Goal: Task Accomplishment & Management: Manage account settings

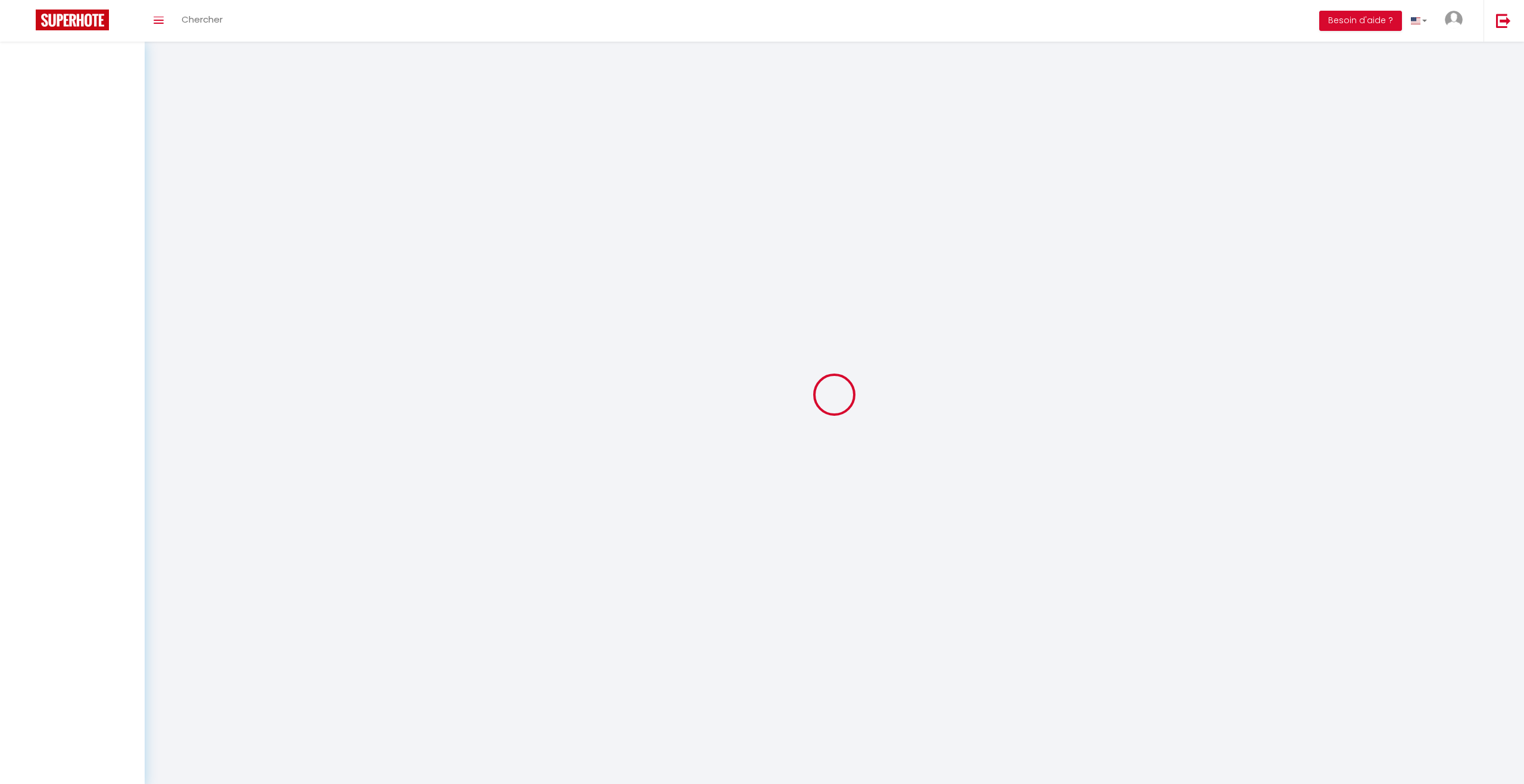
select select
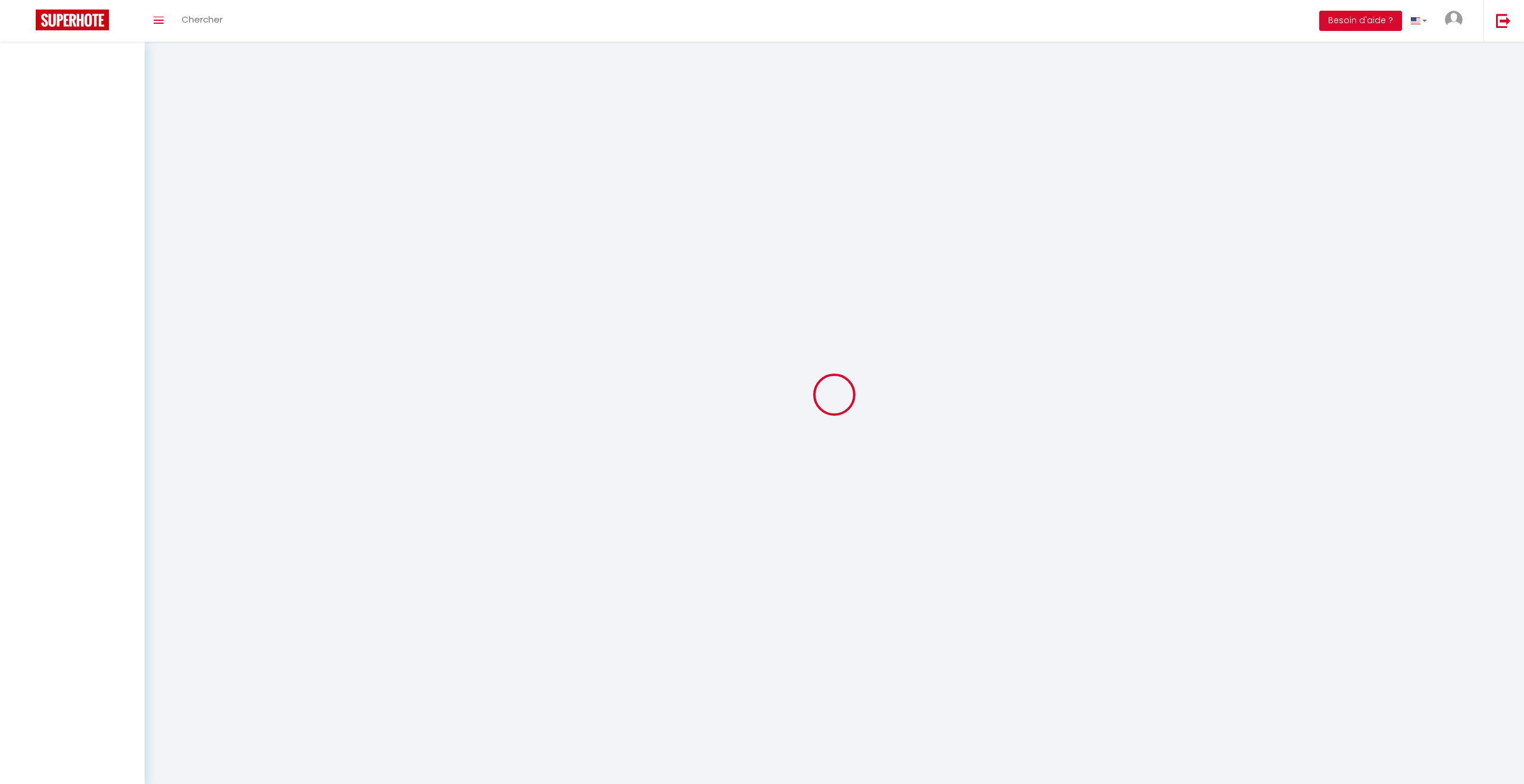
select select
checkbox input "false"
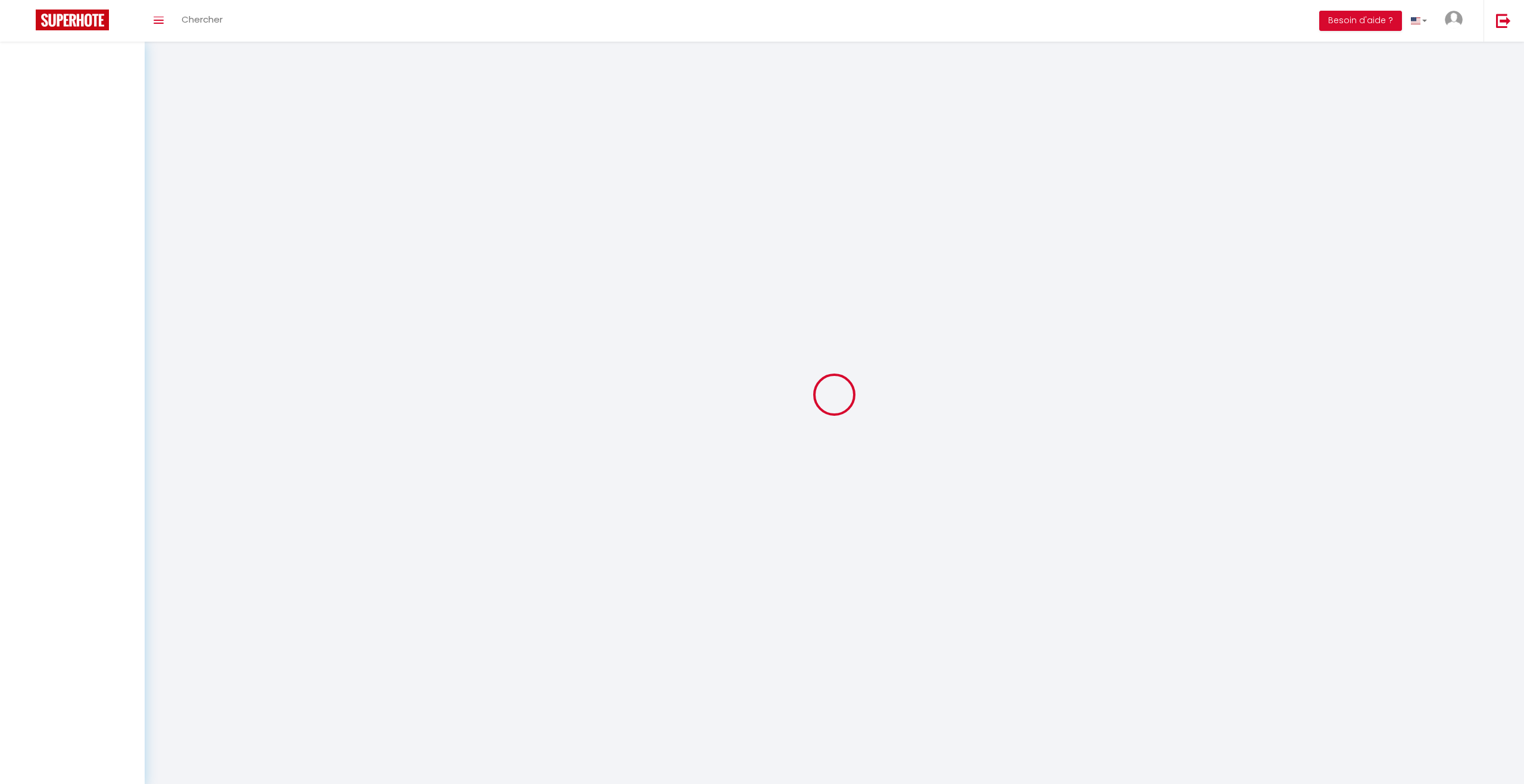
select select
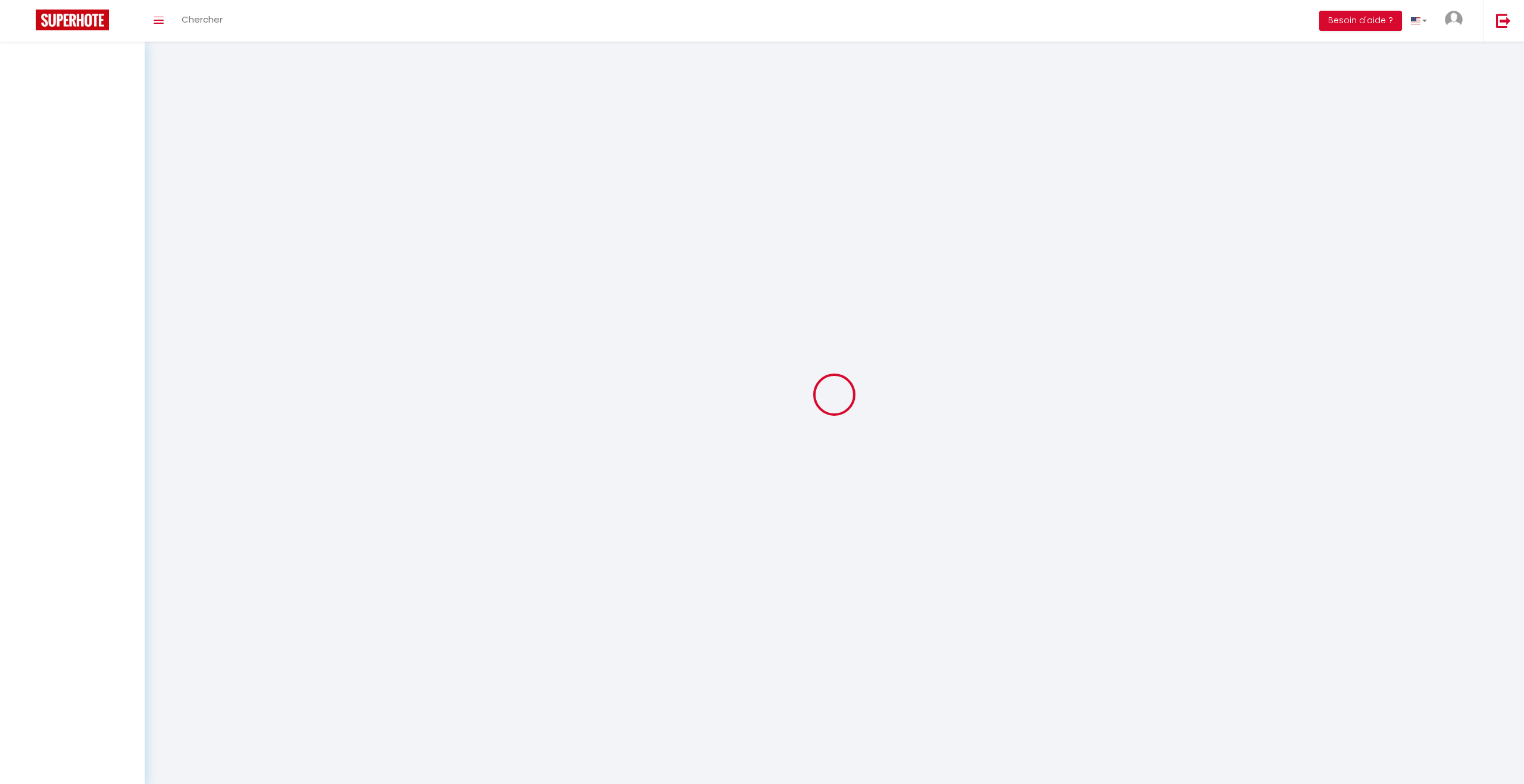
select select
checkbox input "false"
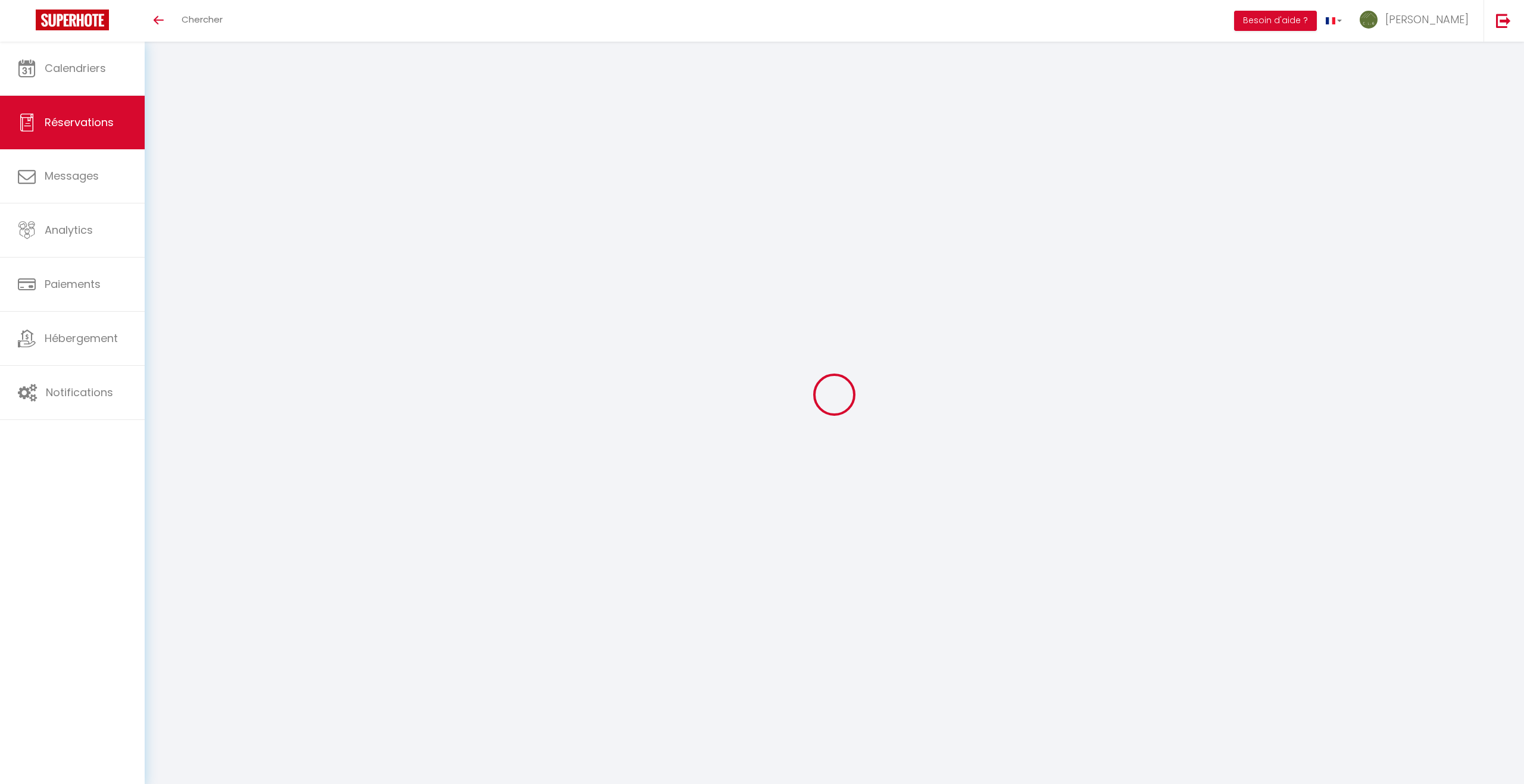
select select
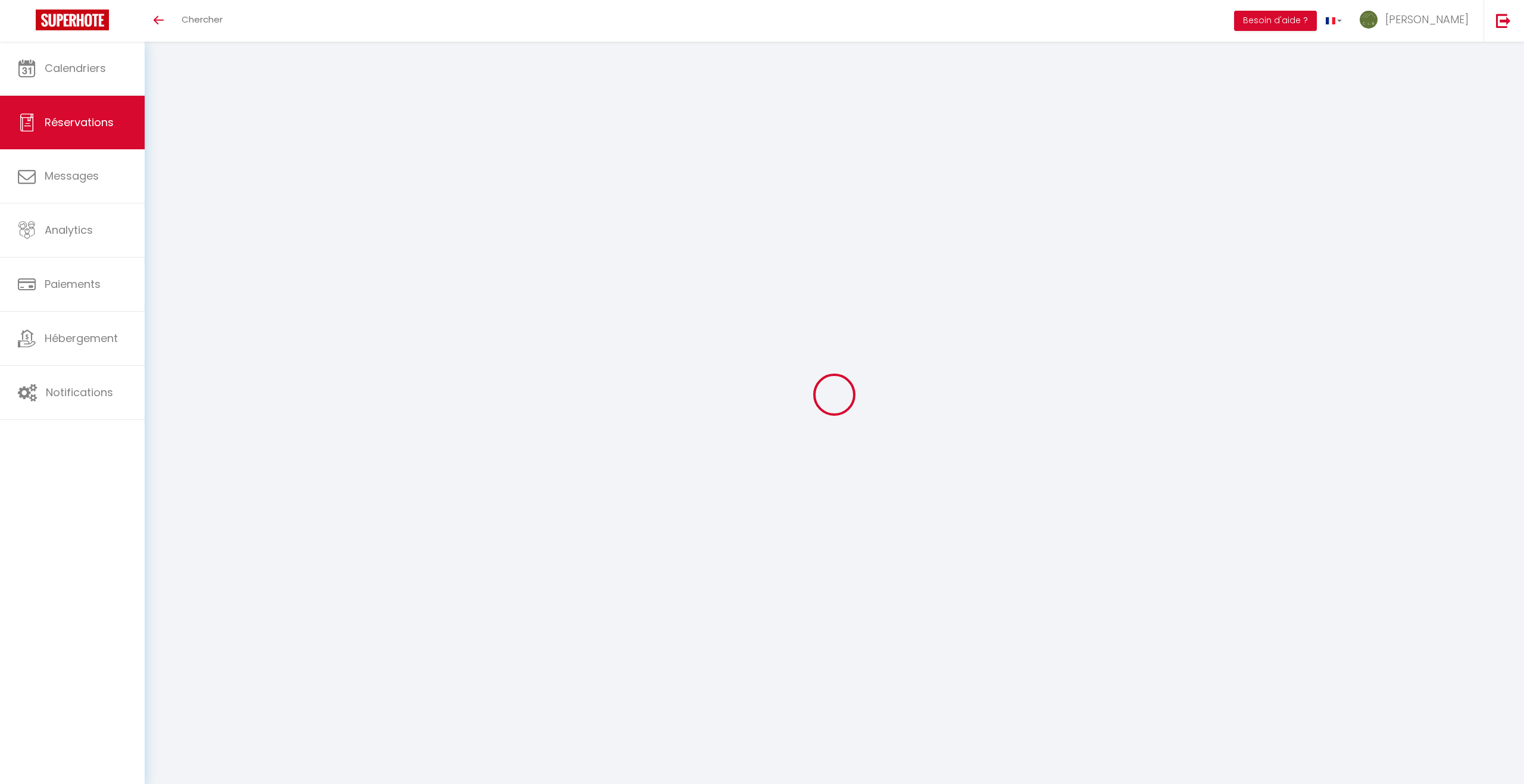
select select
checkbox input "false"
select select
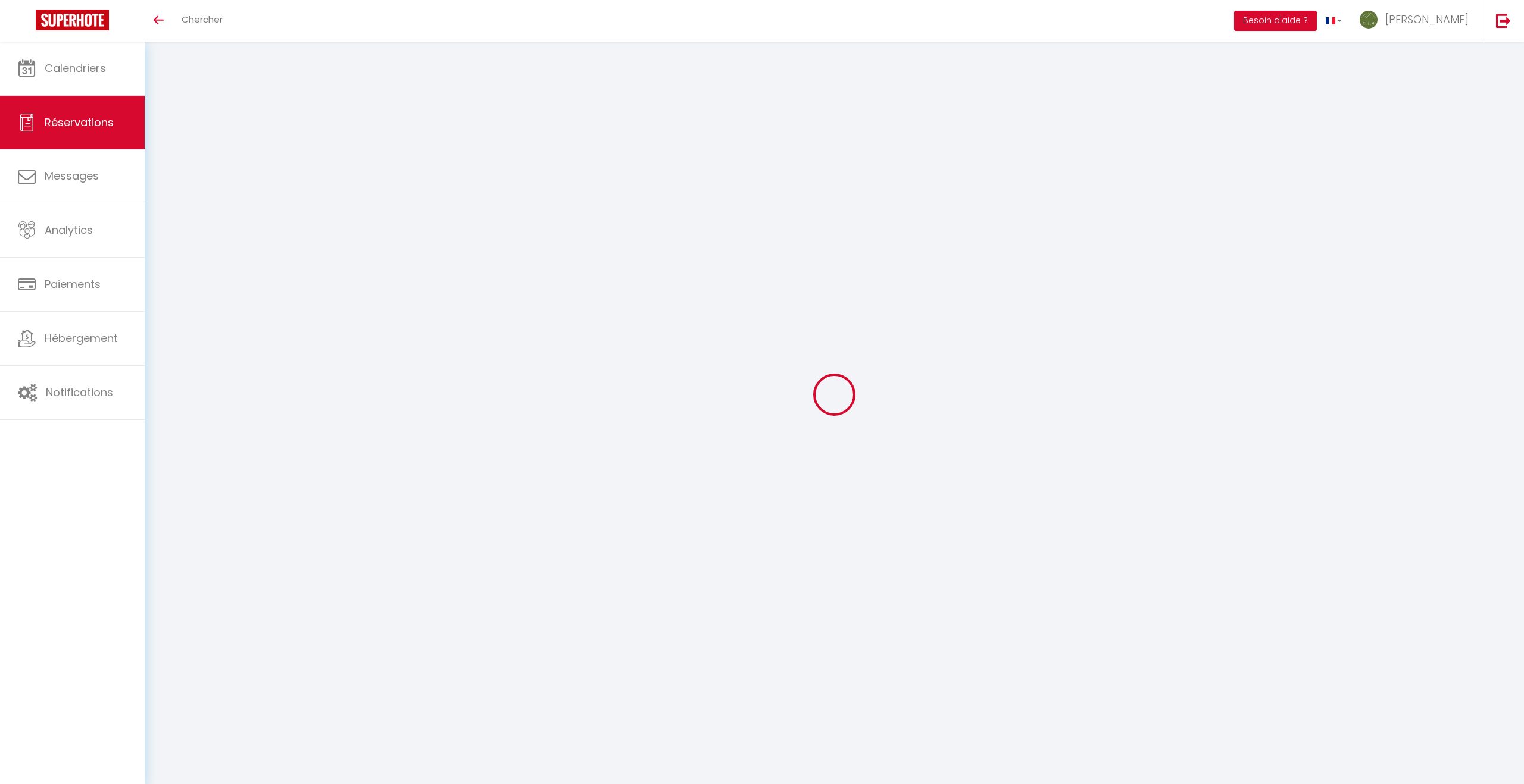
select select
checkbox input "false"
select select
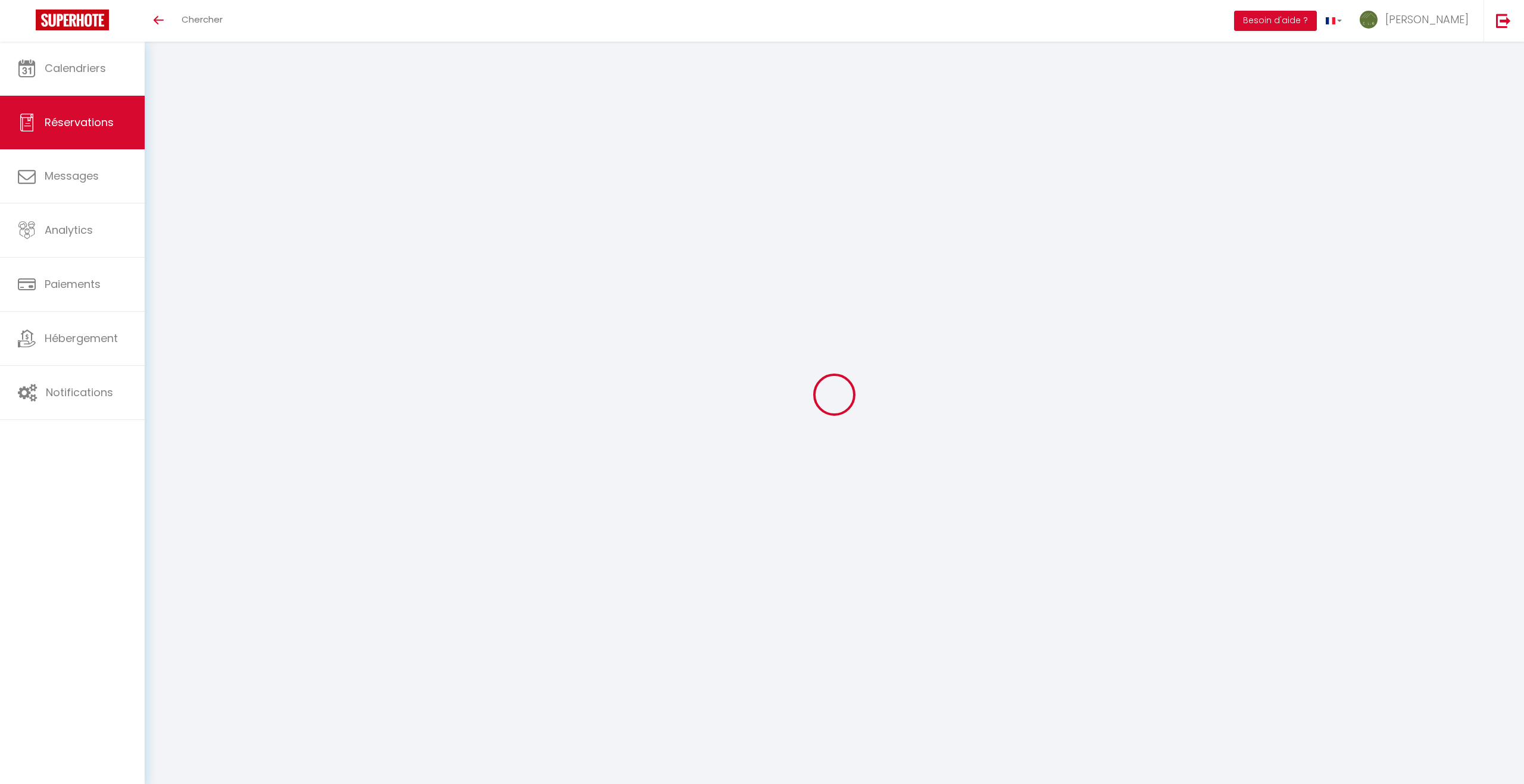
select select
checkbox input "false"
select index "2 lits double + canapé convertible"
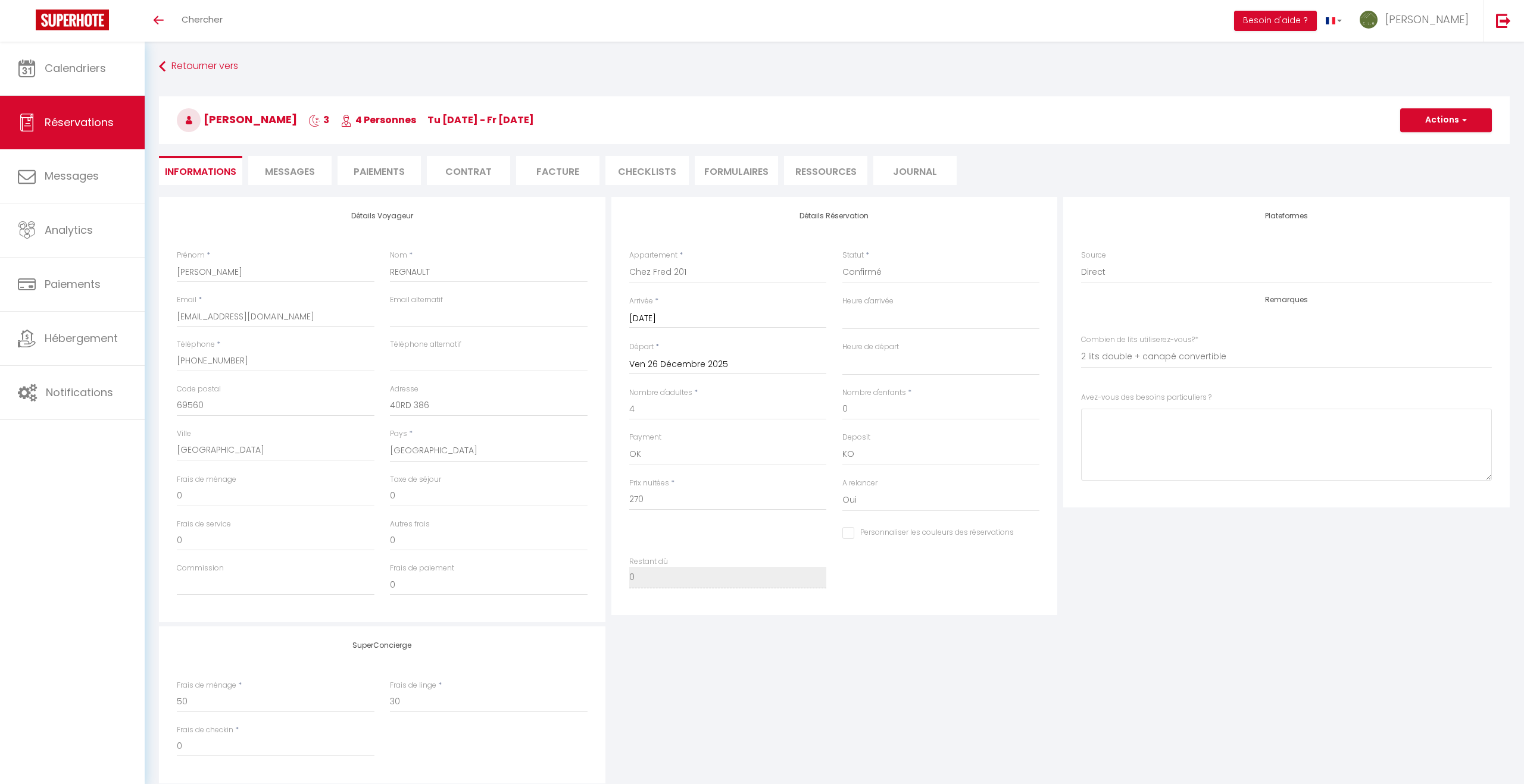
type input "95"
type input "14.85"
select select
checkbox input "false"
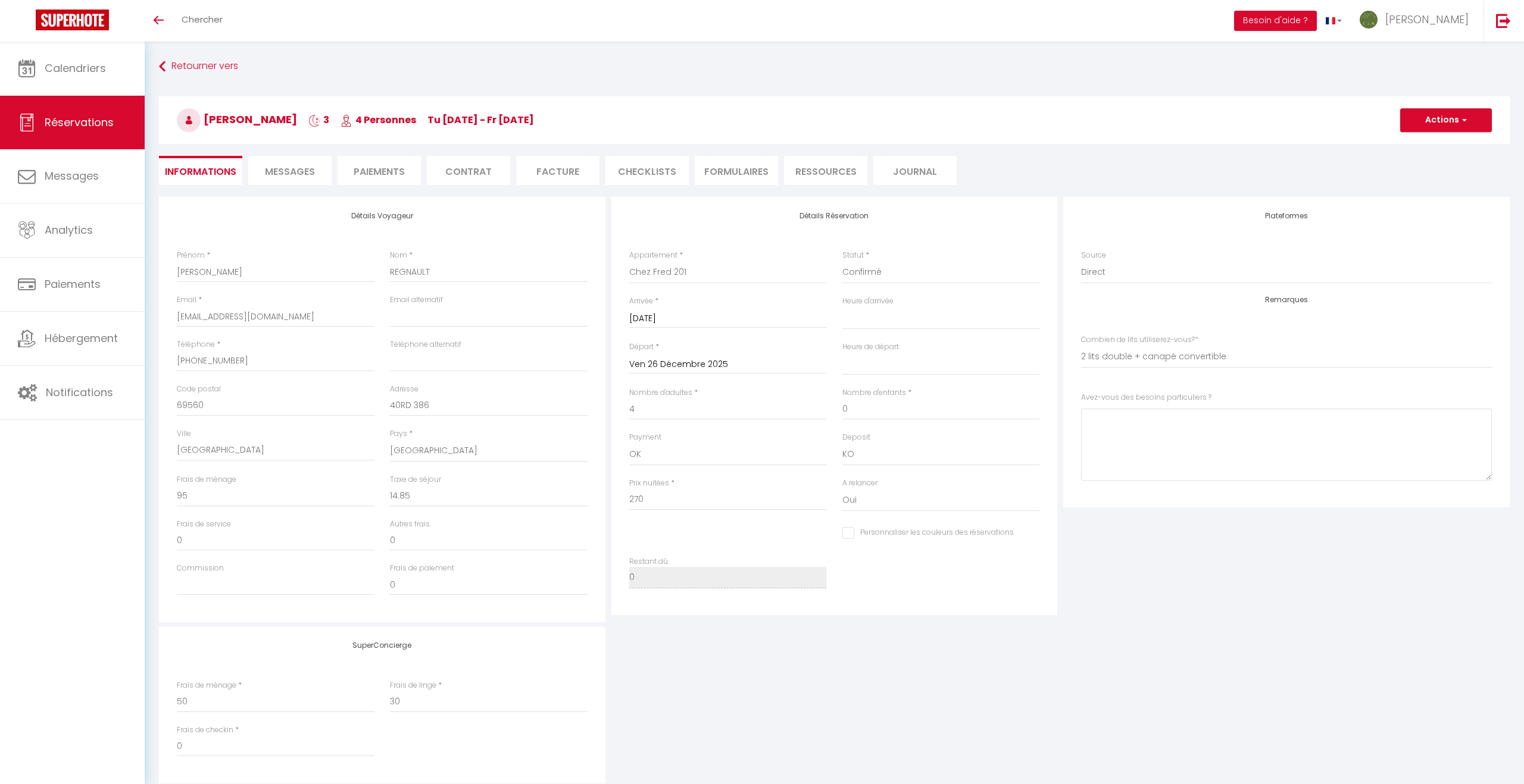
select select "17:00"
select select "11:00"
click at [392, 173] on li "Paiements" at bounding box center [379, 170] width 83 height 29
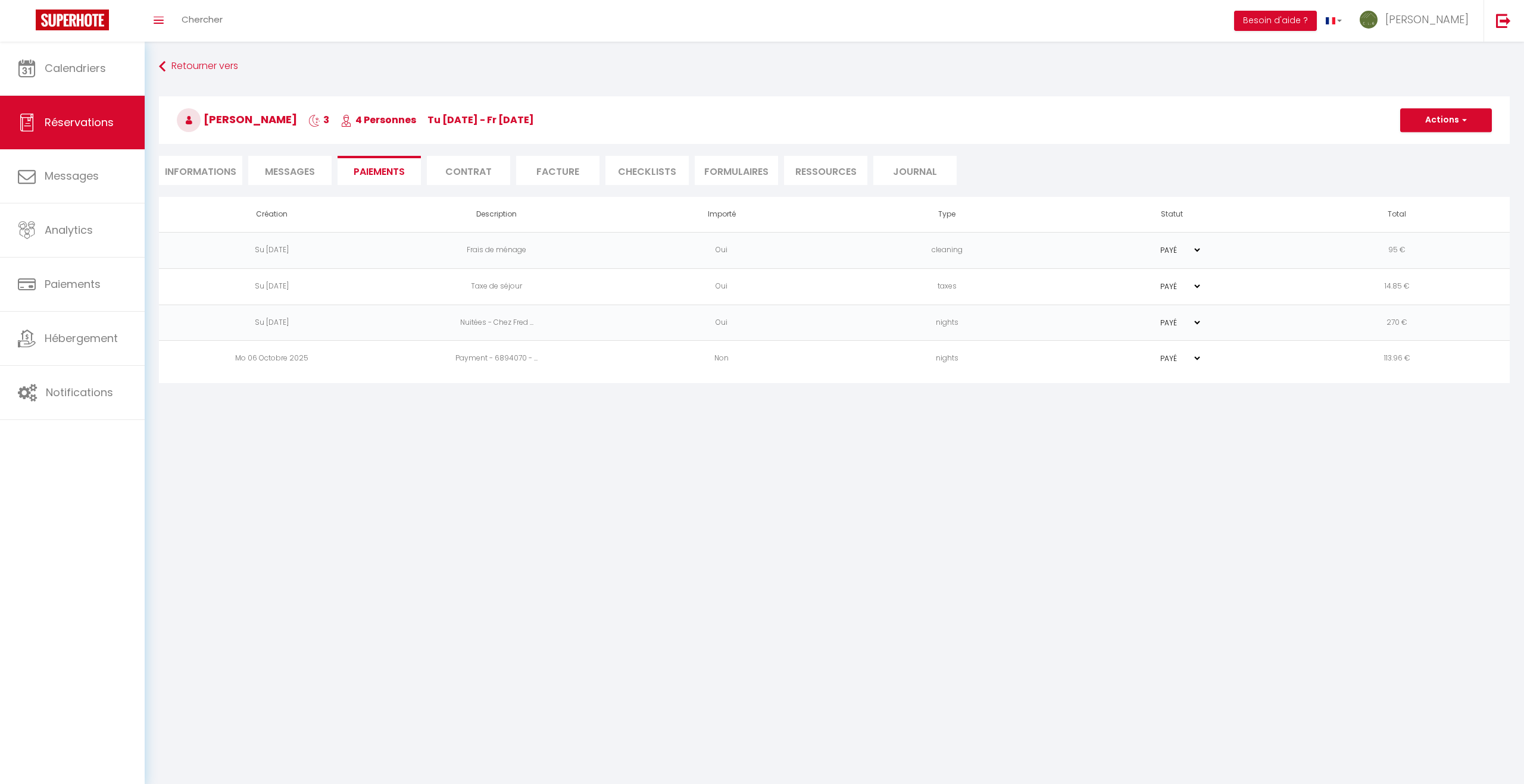
click at [1430, 322] on td "270 €" at bounding box center [1397, 322] width 225 height 36
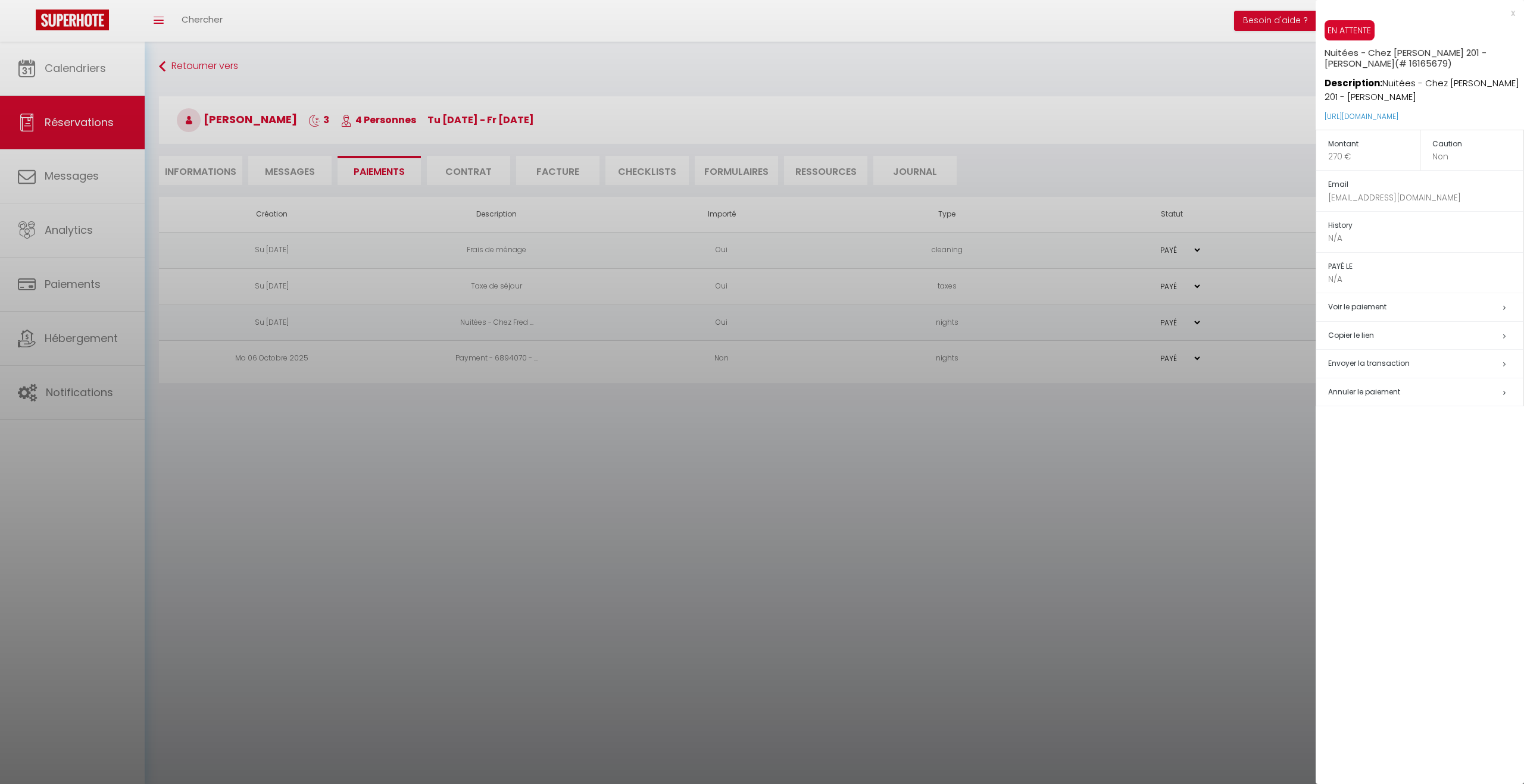
click at [1375, 391] on span "Annuler le paiement" at bounding box center [1363, 392] width 72 height 10
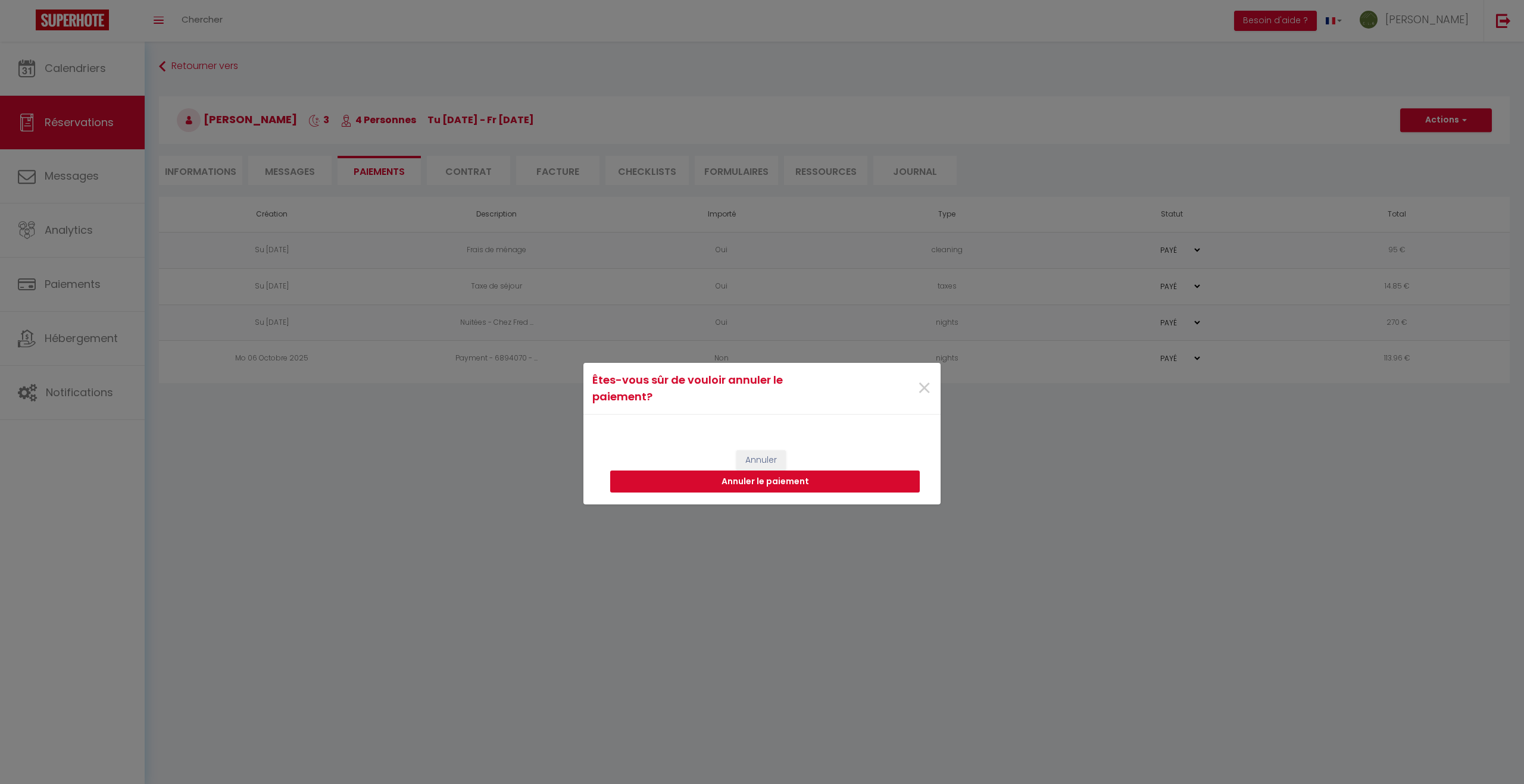
click at [760, 482] on button "Annuler le paiement" at bounding box center [765, 482] width 310 height 23
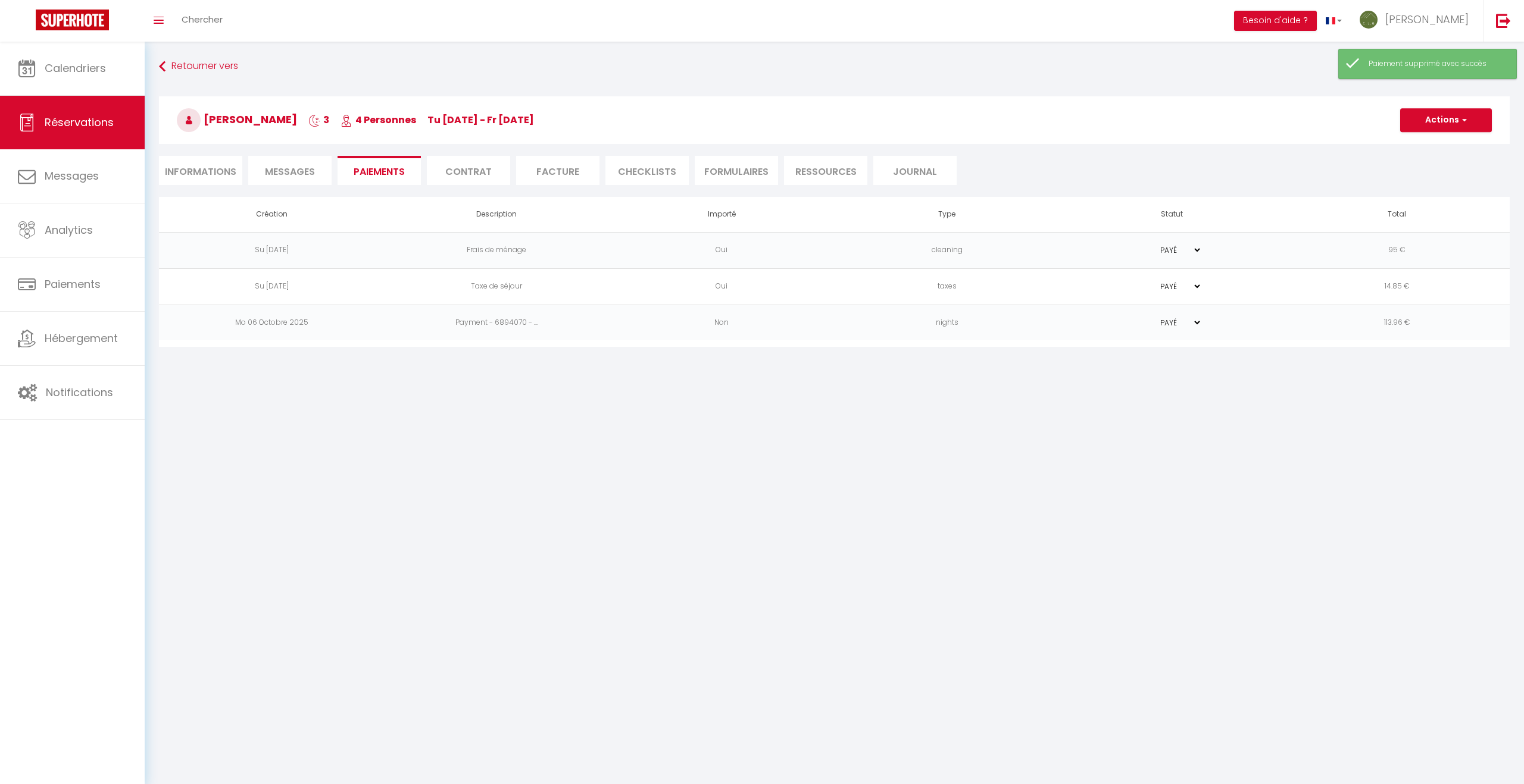
click at [1431, 285] on td "14.85 €" at bounding box center [1397, 286] width 225 height 36
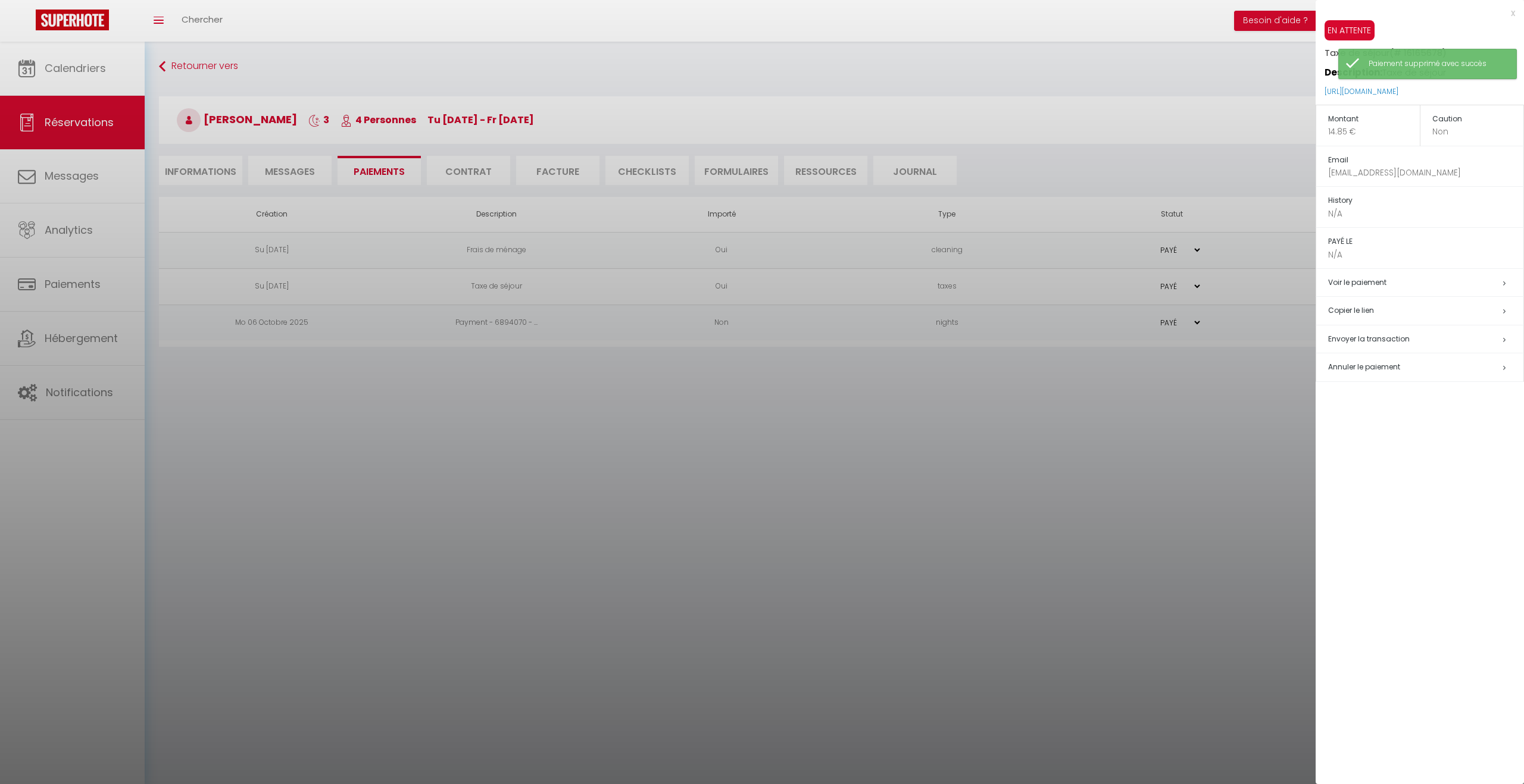
click at [1363, 369] on span "Annuler le paiement" at bounding box center [1363, 366] width 72 height 10
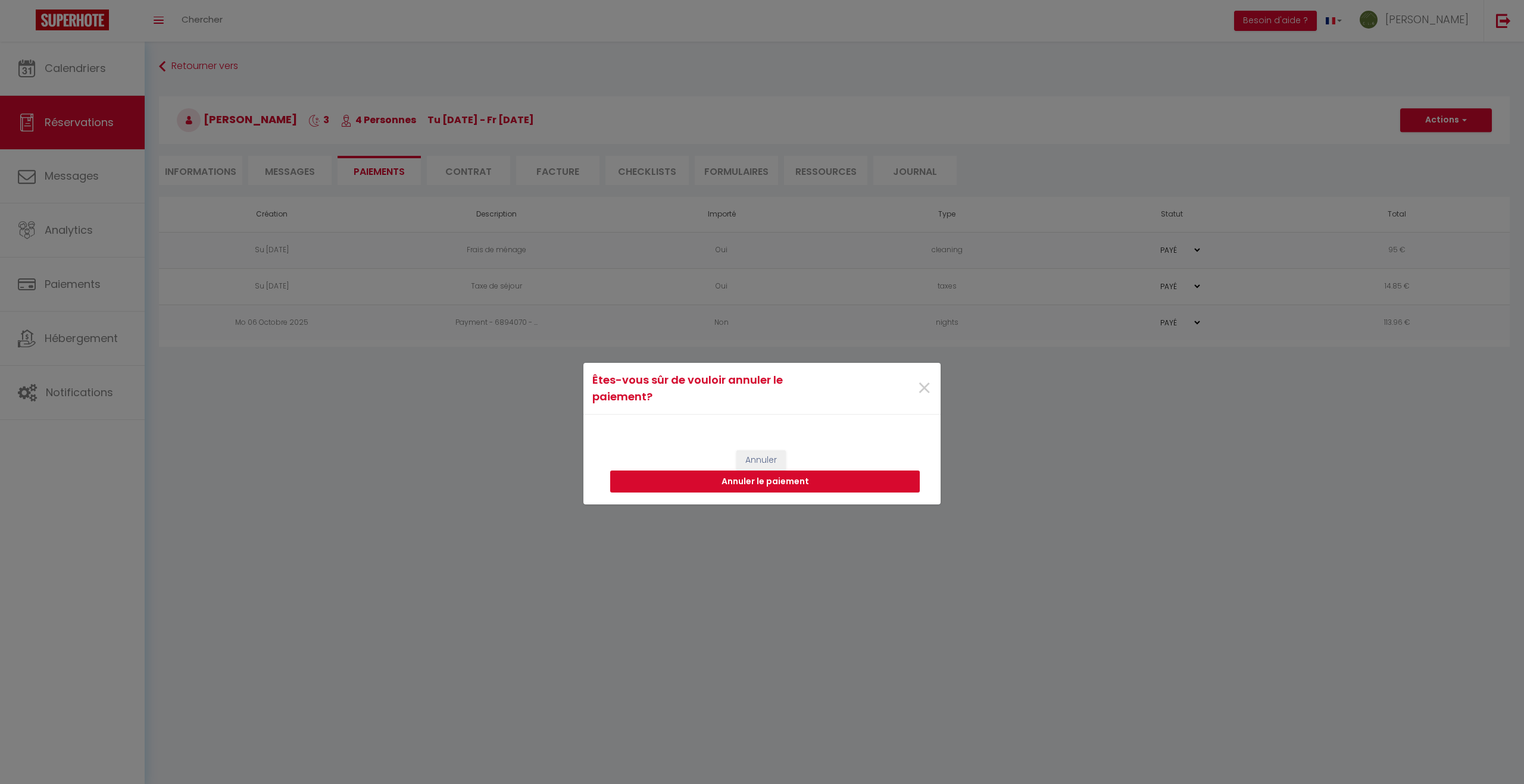
click at [792, 487] on button "Annuler le paiement" at bounding box center [765, 482] width 310 height 23
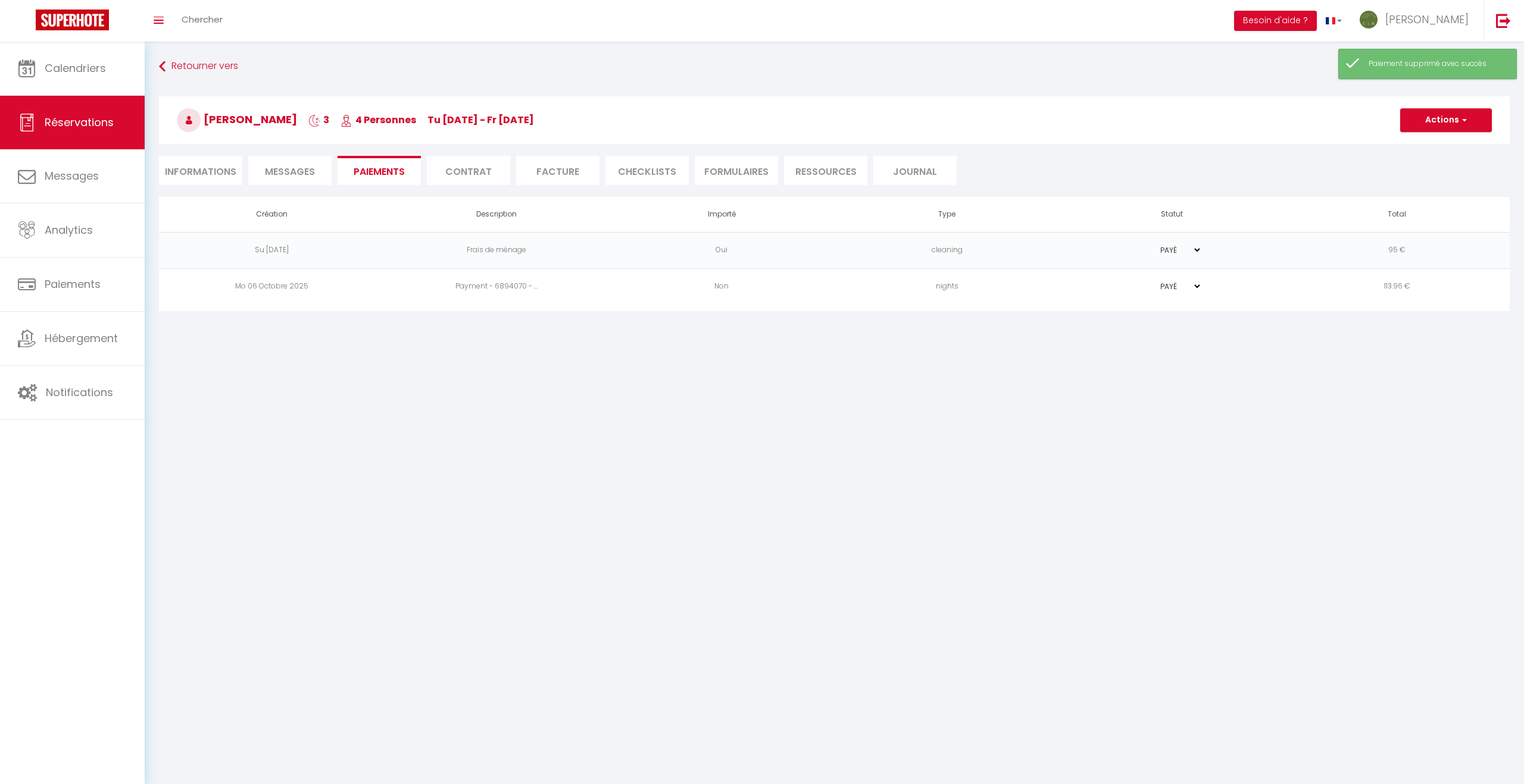
click at [1422, 246] on td "95 €" at bounding box center [1397, 250] width 225 height 36
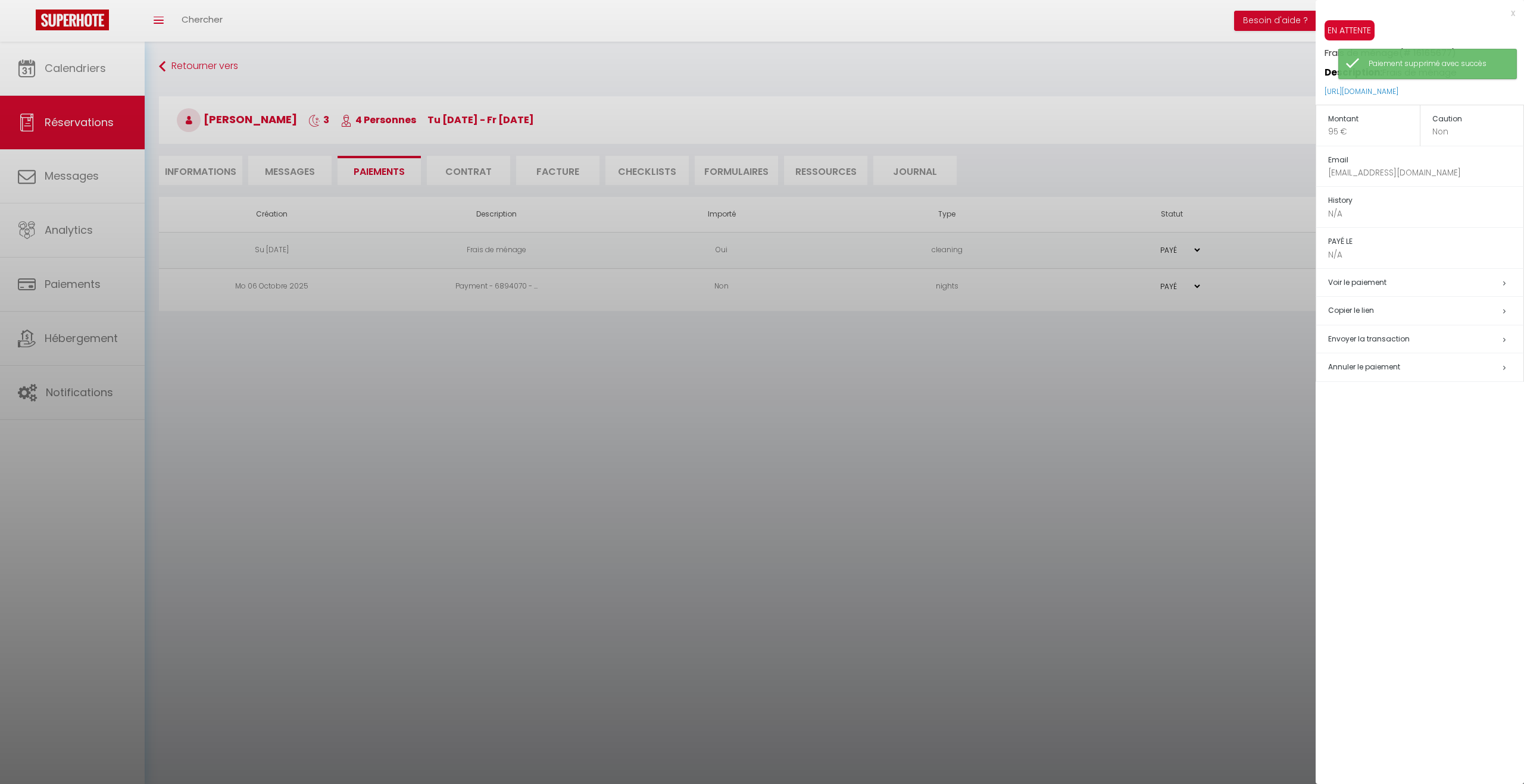
click at [1381, 361] on span "Annuler le paiement" at bounding box center [1363, 366] width 72 height 10
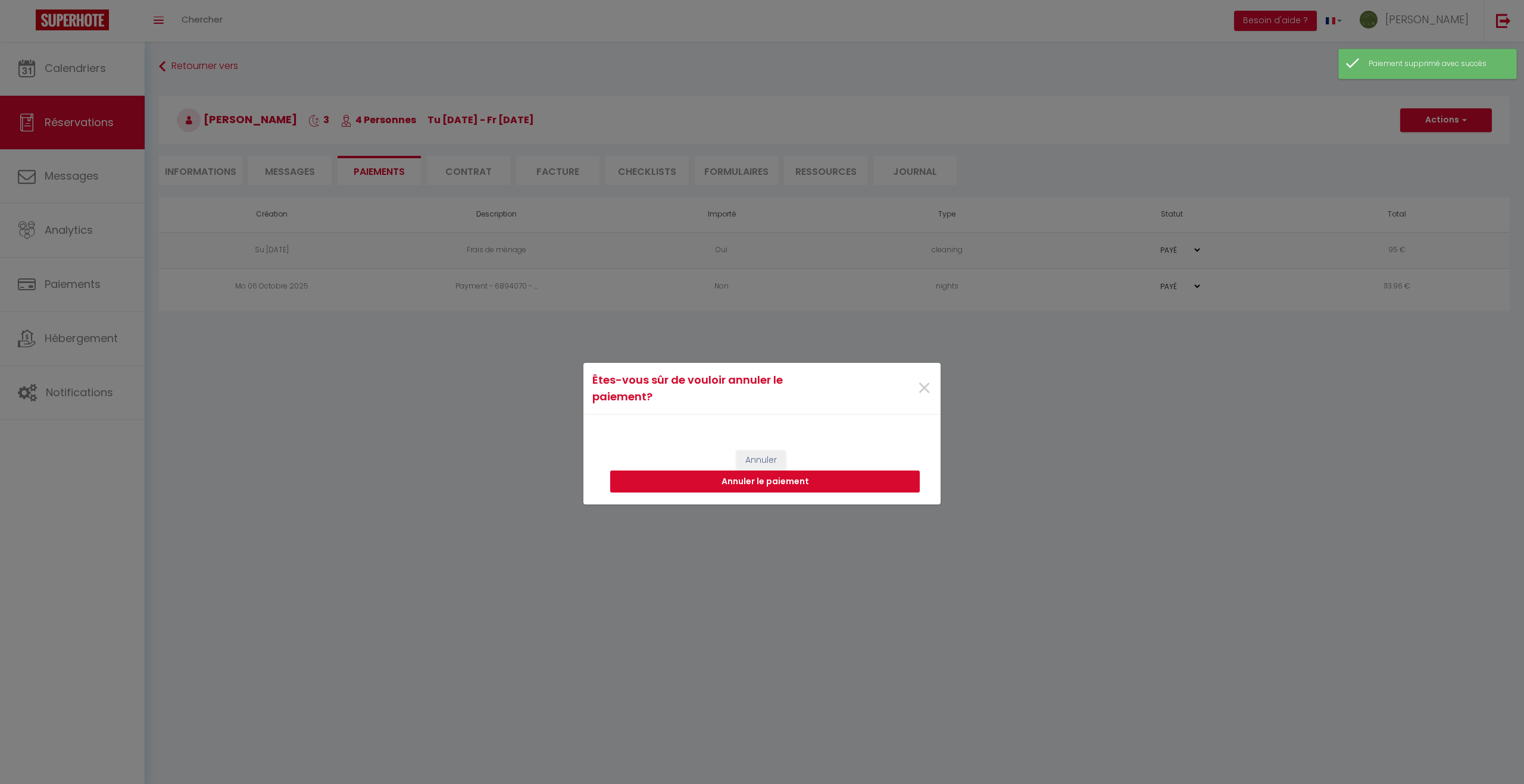
click at [764, 486] on button "Annuler le paiement" at bounding box center [765, 482] width 310 height 23
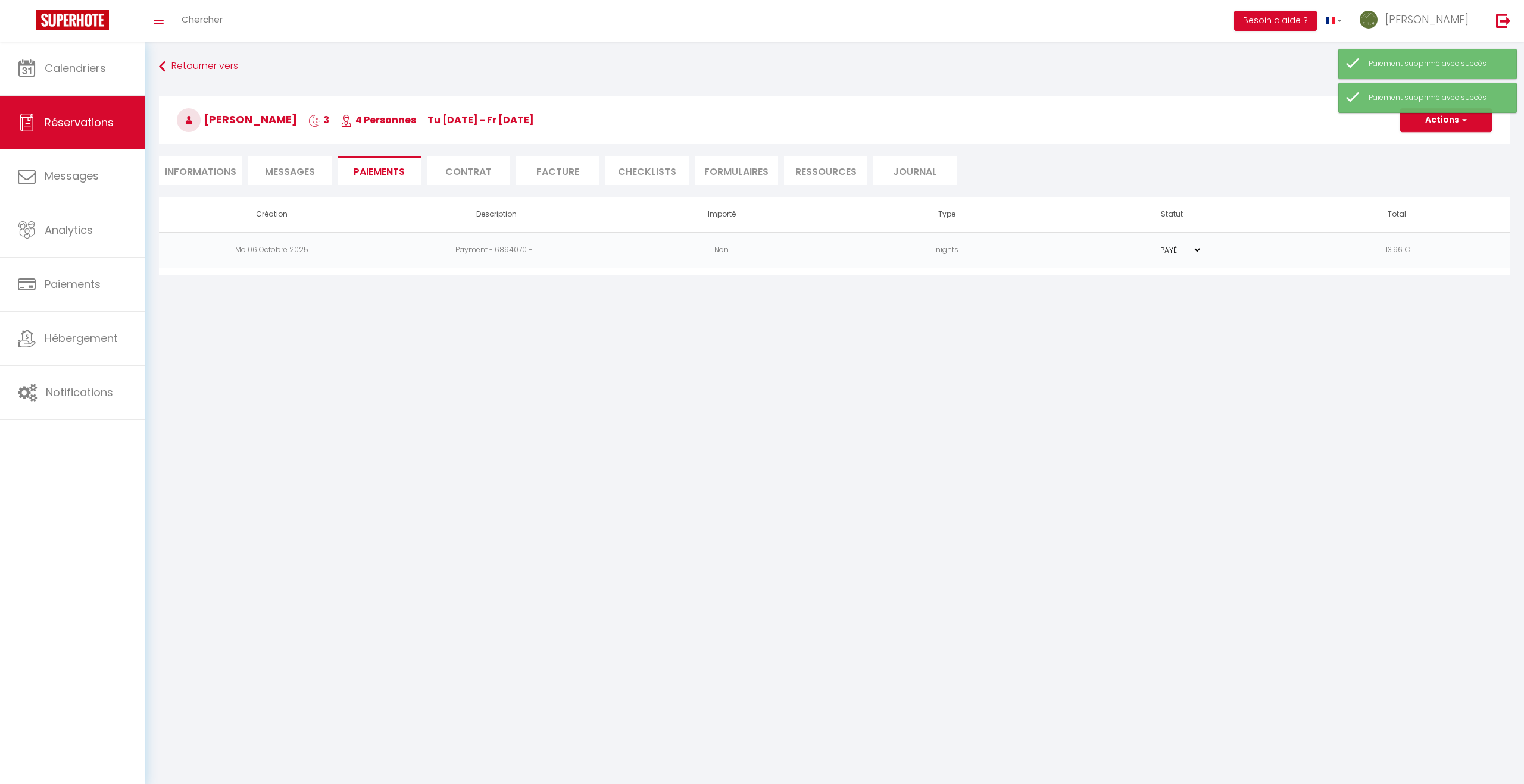
click at [1352, 249] on td "113.96 €" at bounding box center [1397, 250] width 225 height 36
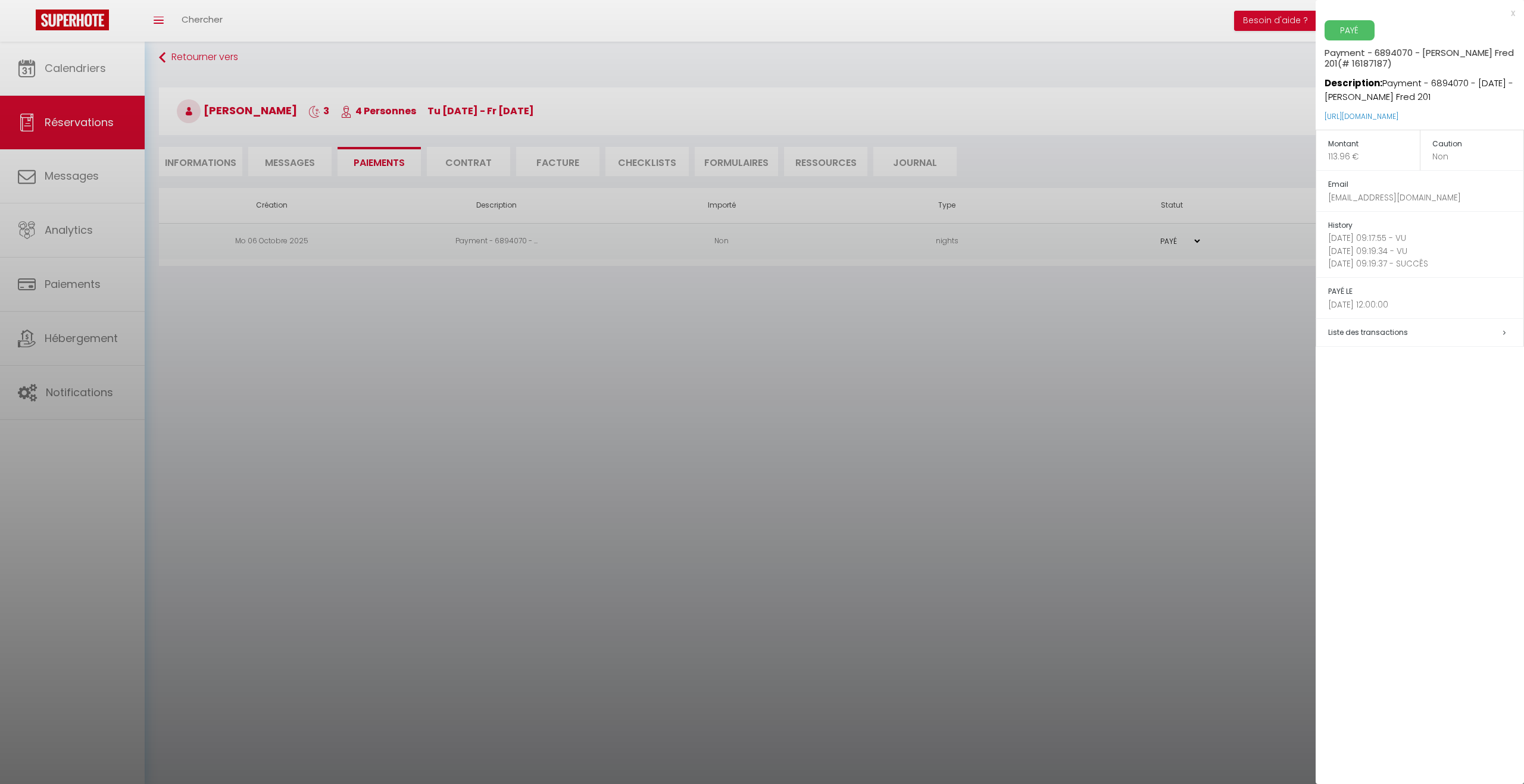
click at [970, 632] on div at bounding box center [762, 392] width 1524 height 784
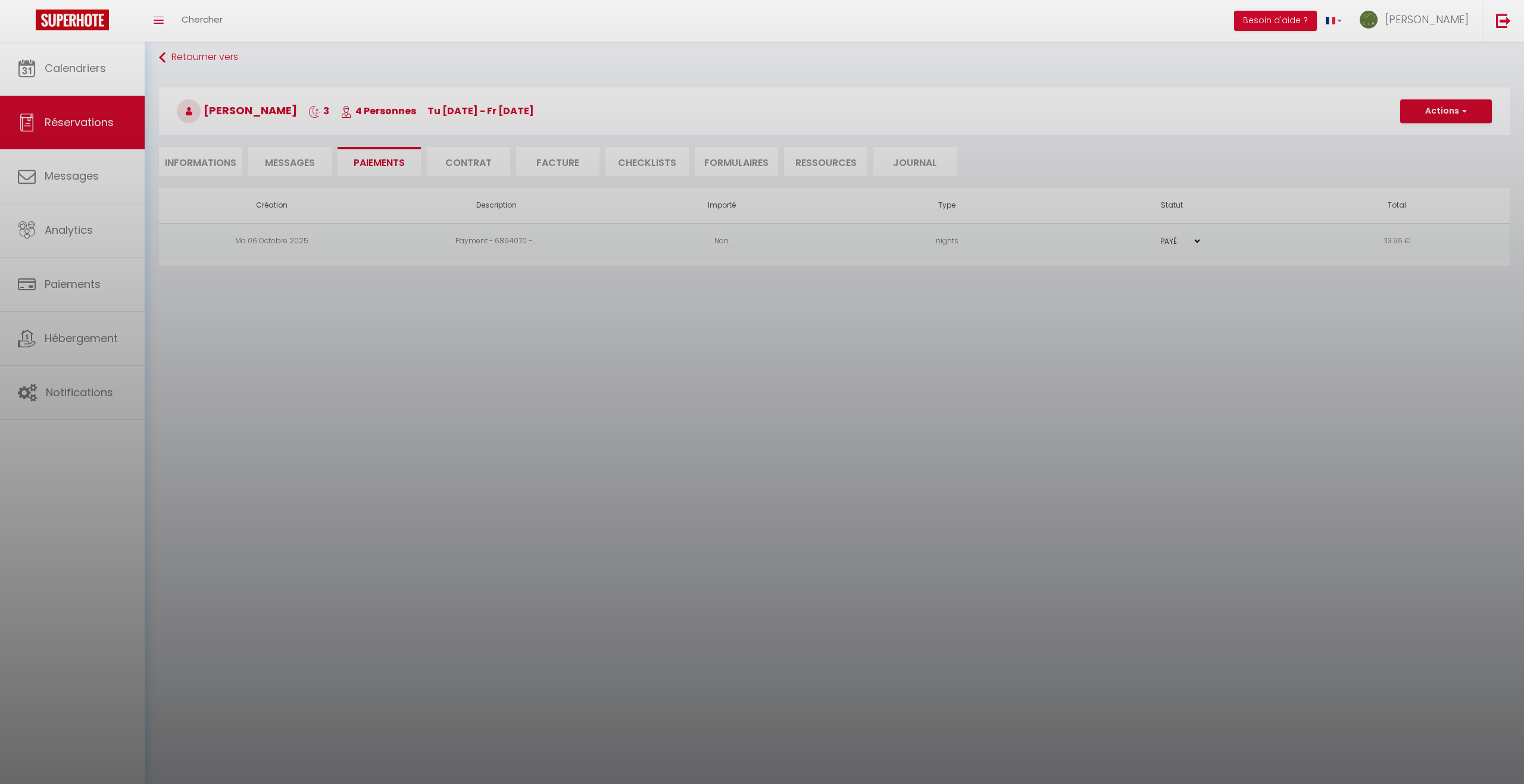
scroll to position [9, 0]
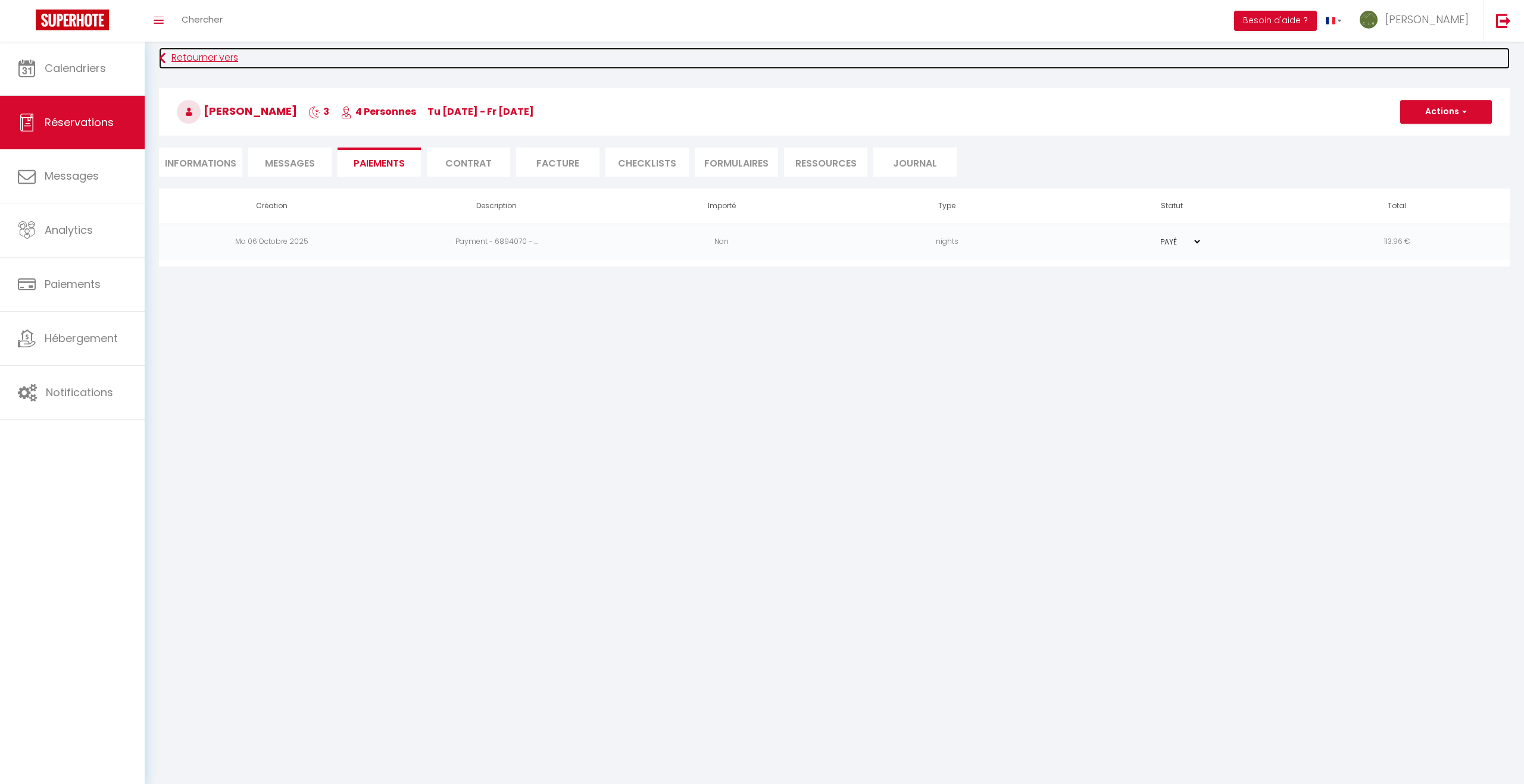
click at [207, 59] on link "Retourner vers" at bounding box center [834, 58] width 1351 height 21
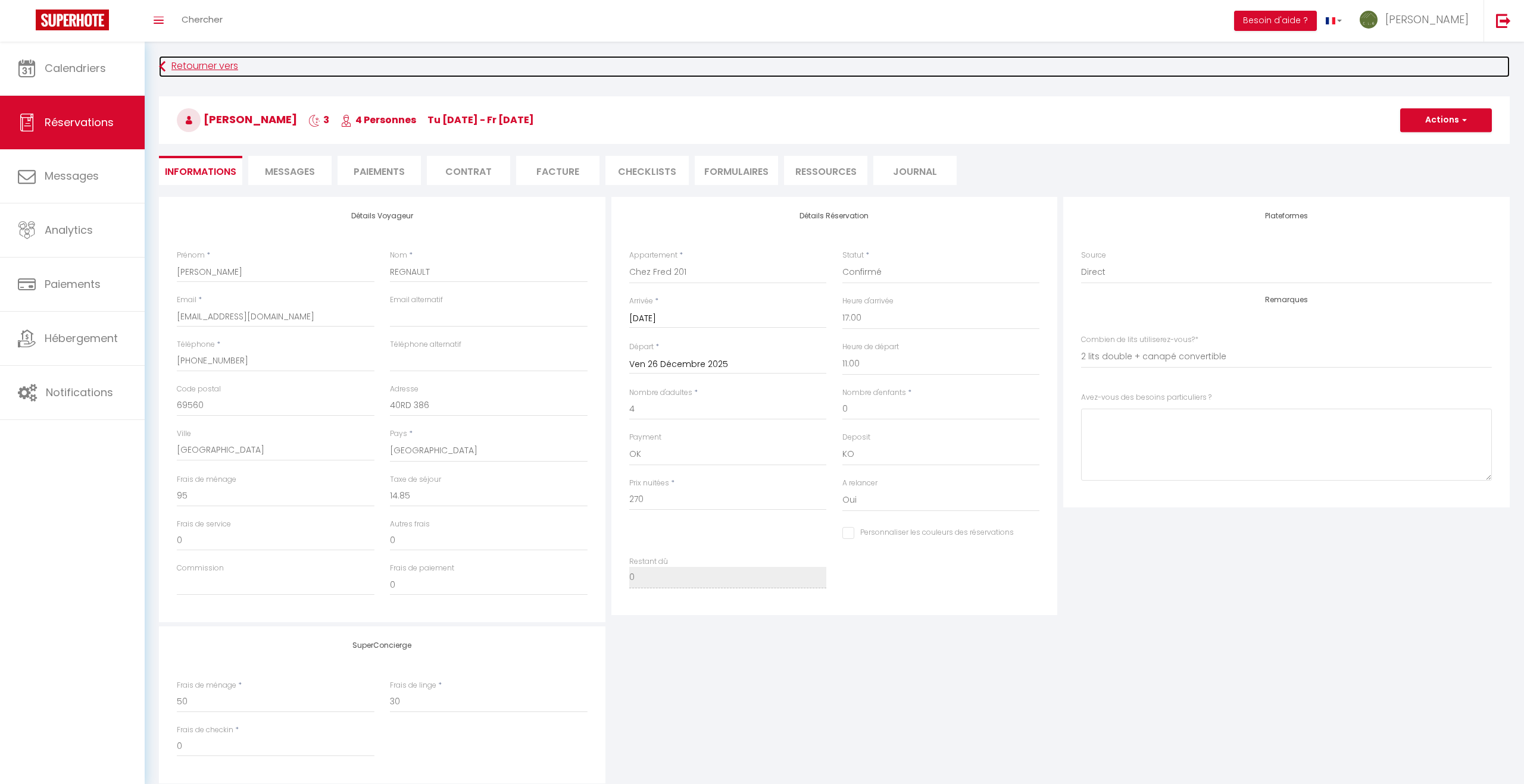
click at [186, 68] on link "Retourner vers" at bounding box center [834, 67] width 1351 height 21
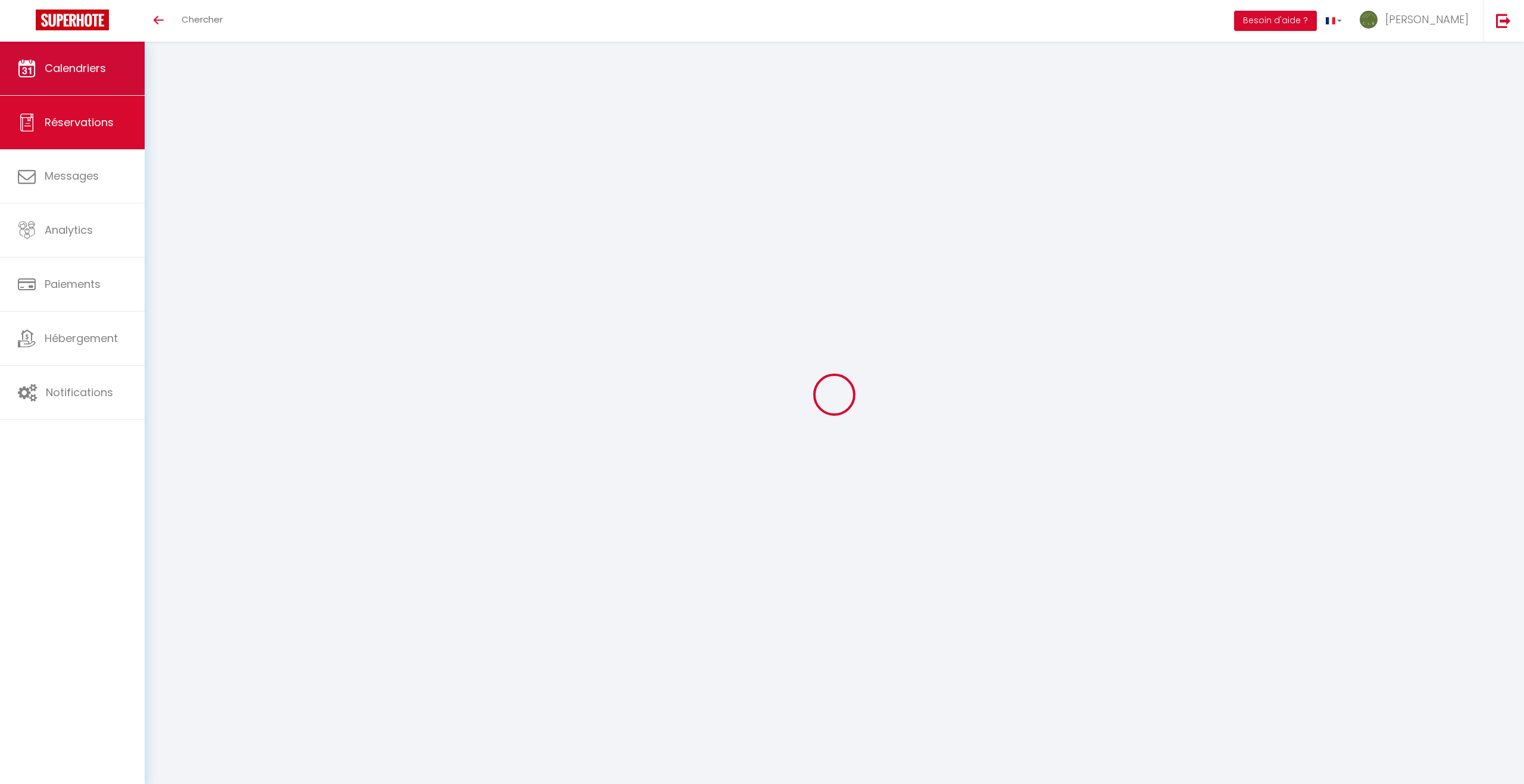
click at [23, 68] on icon at bounding box center [26, 68] width 18 height 18
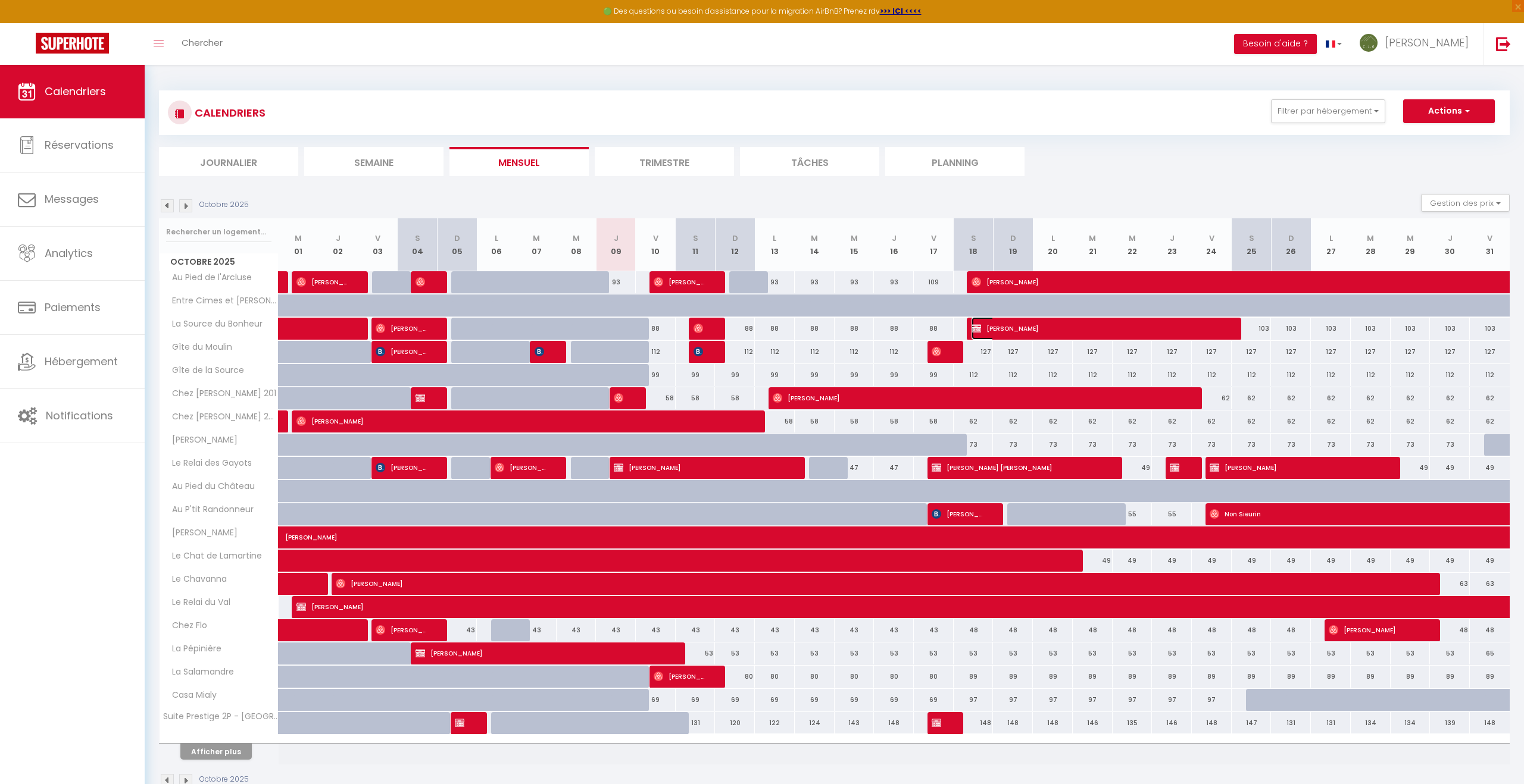
click at [1042, 333] on span "Catherine PERICHON" at bounding box center [1097, 329] width 252 height 23
select select "OK"
select select "KO"
select select "0"
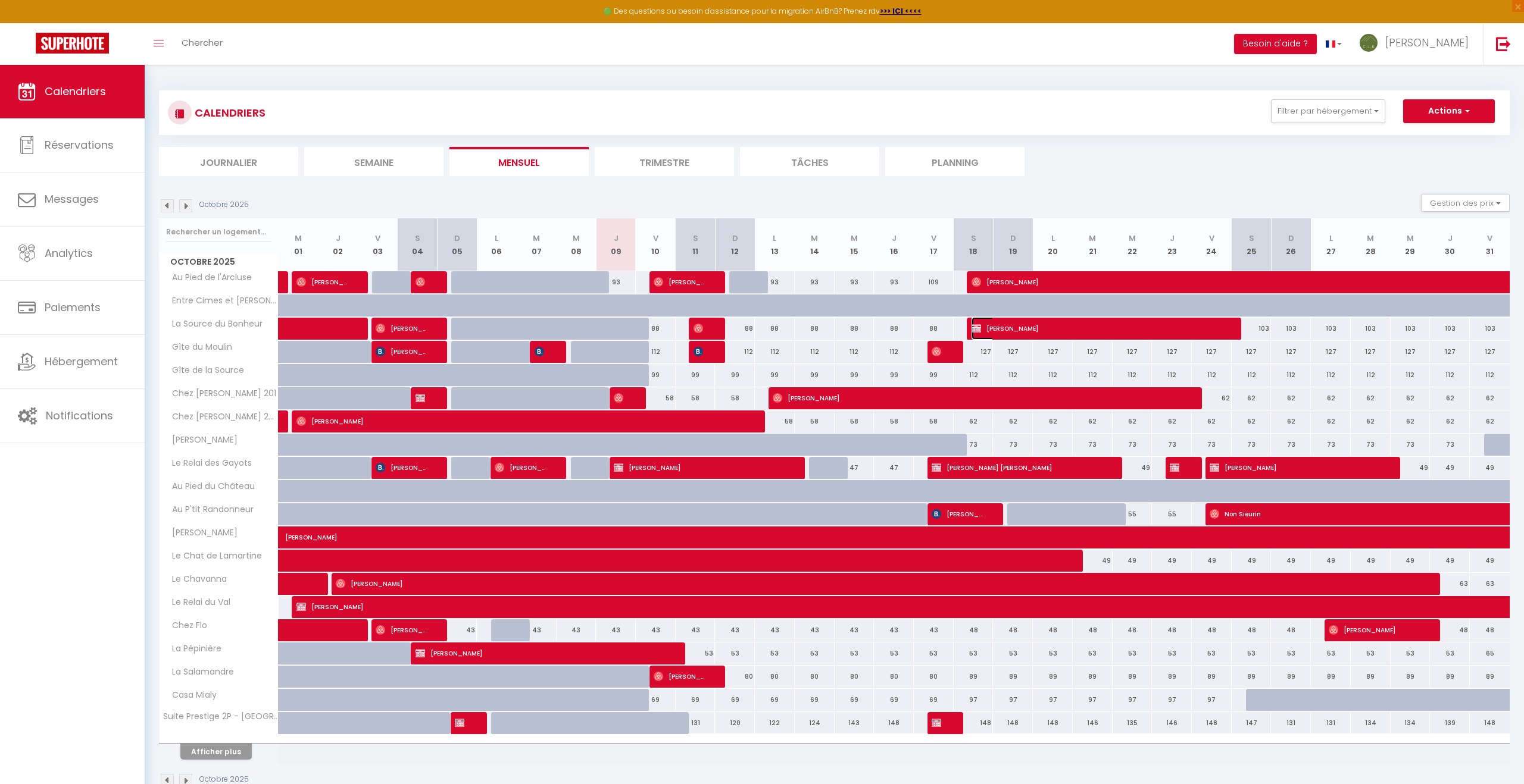
select select "1"
select select
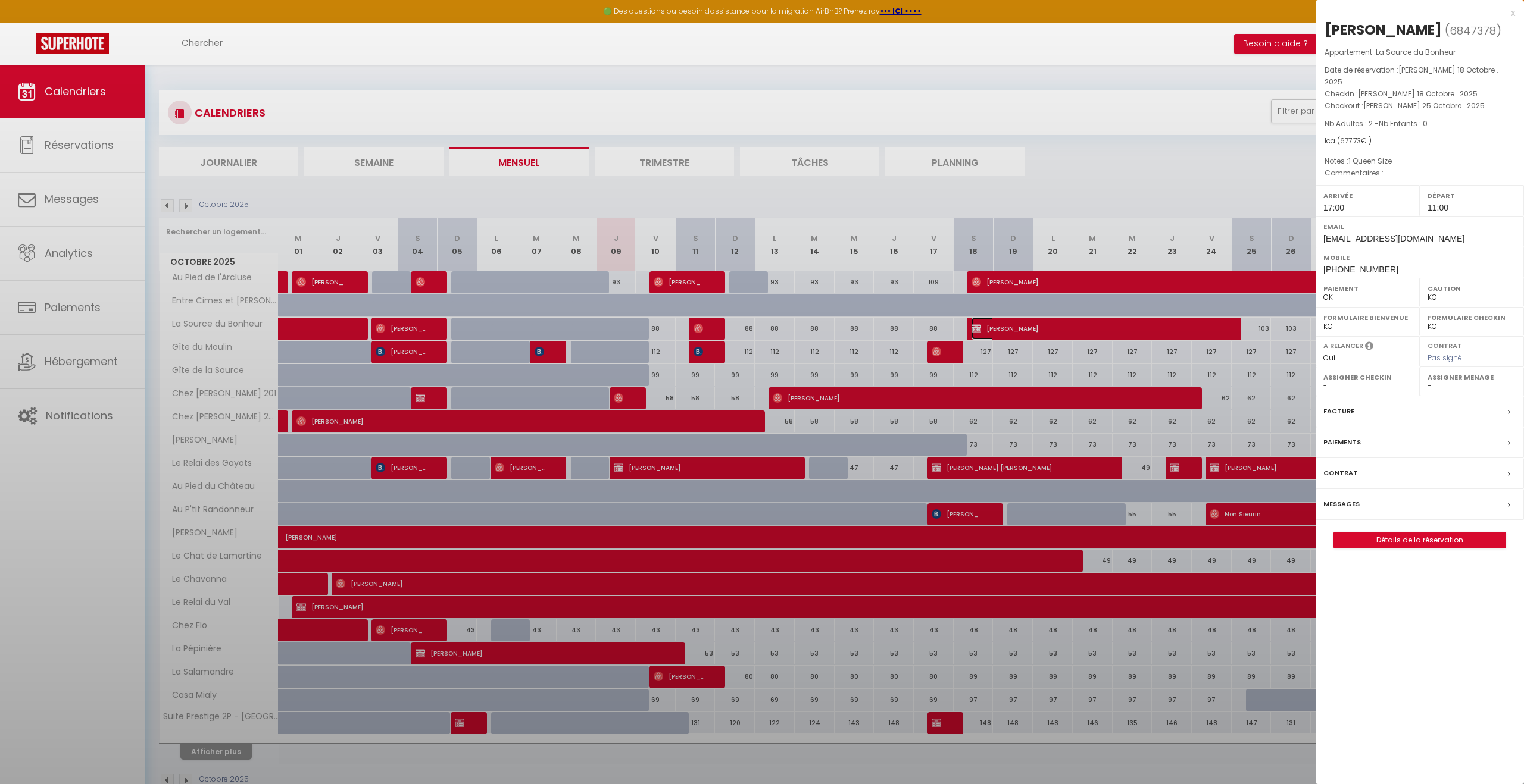
select select "39650"
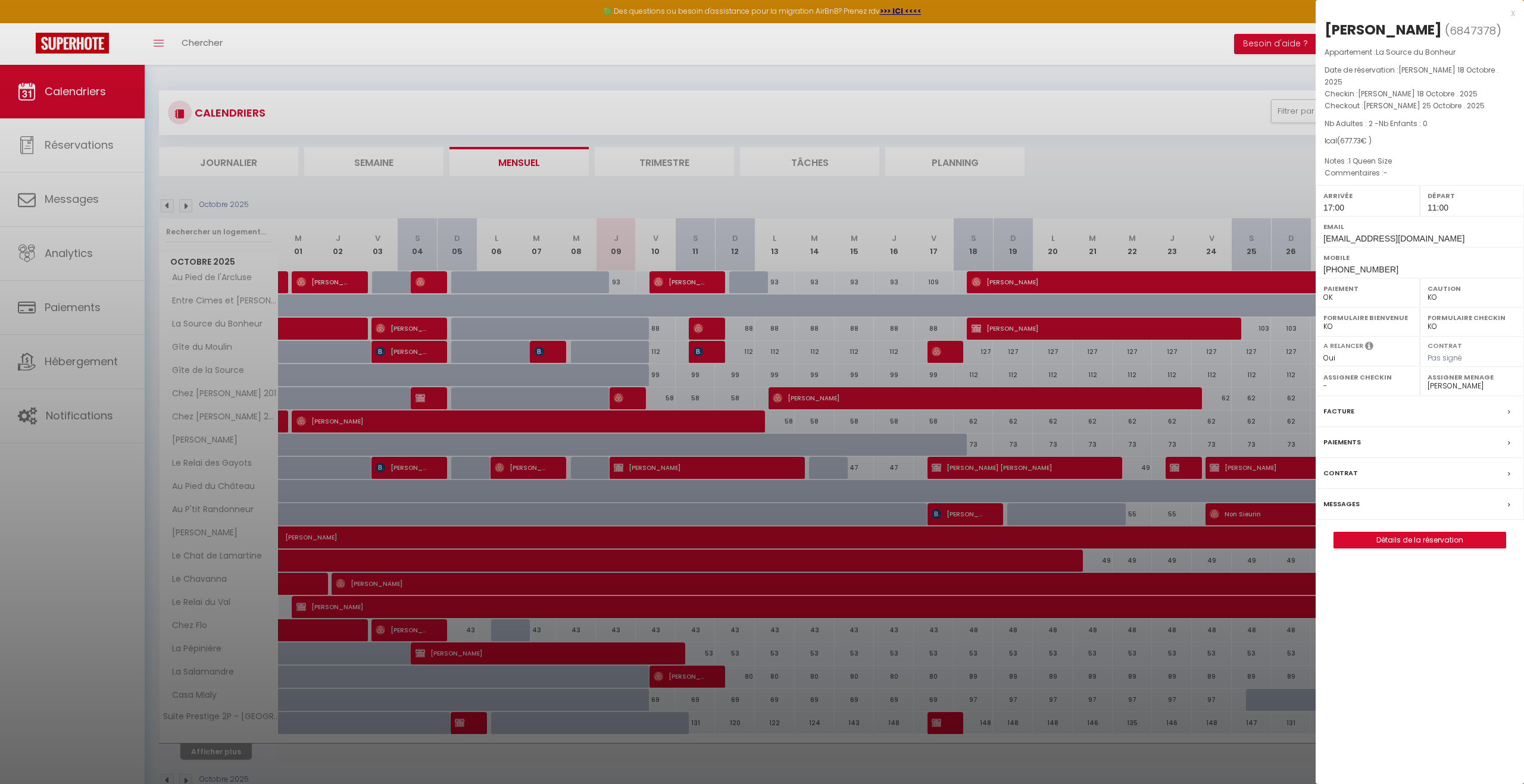
click at [1042, 333] on div at bounding box center [762, 392] width 1524 height 784
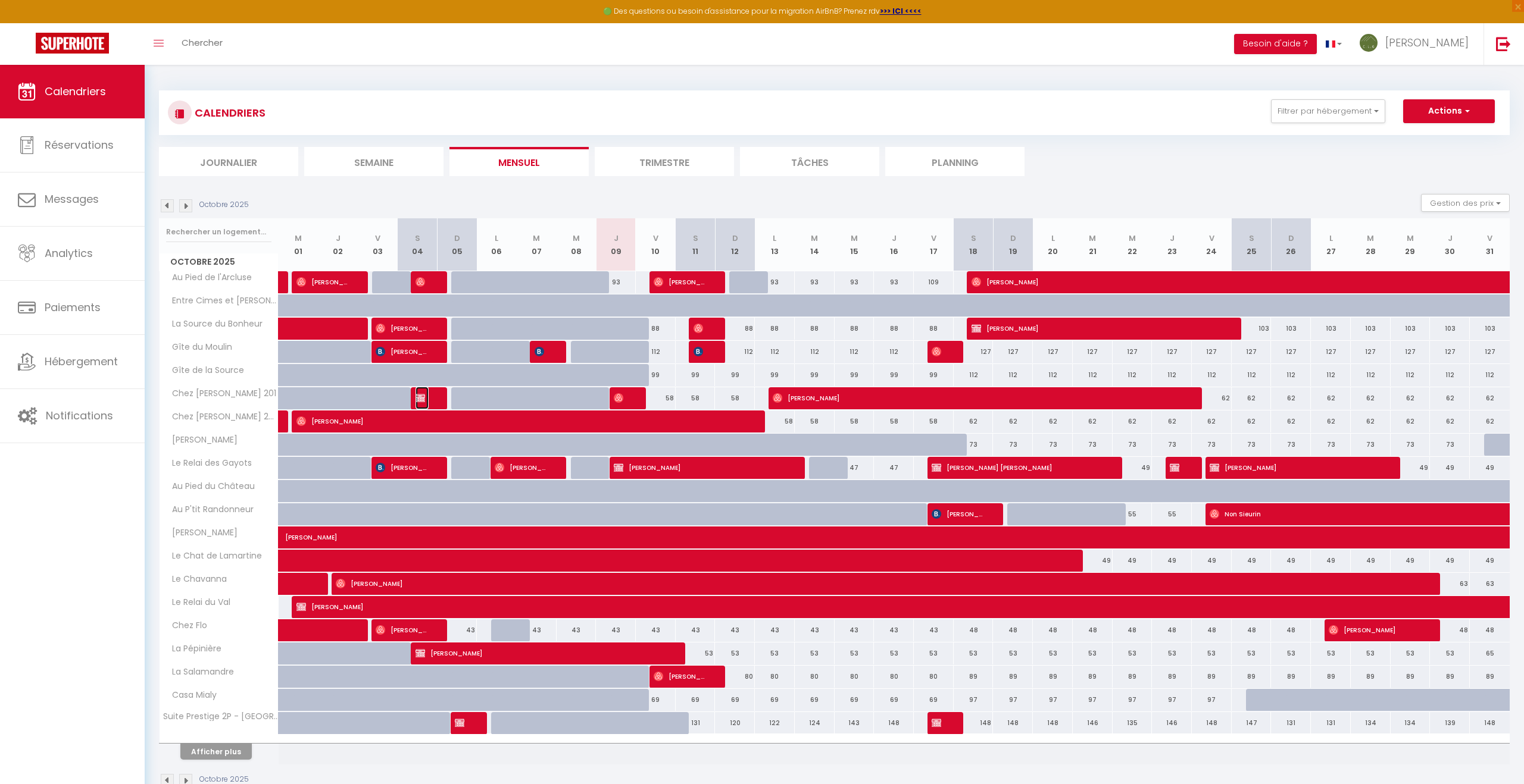
click at [427, 398] on span "Rosine LEROY" at bounding box center [422, 398] width 13 height 23
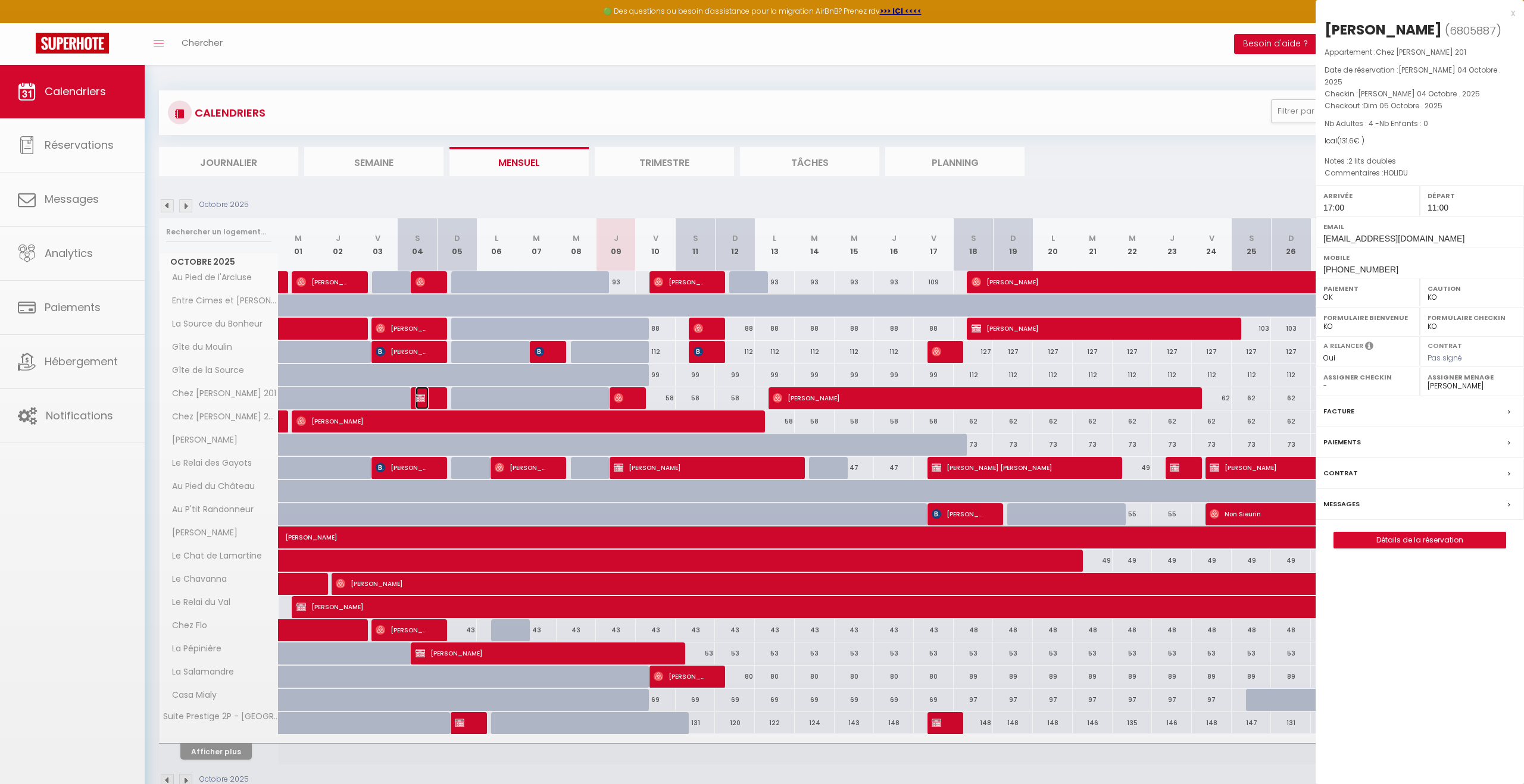
select select "OK"
select select "26022"
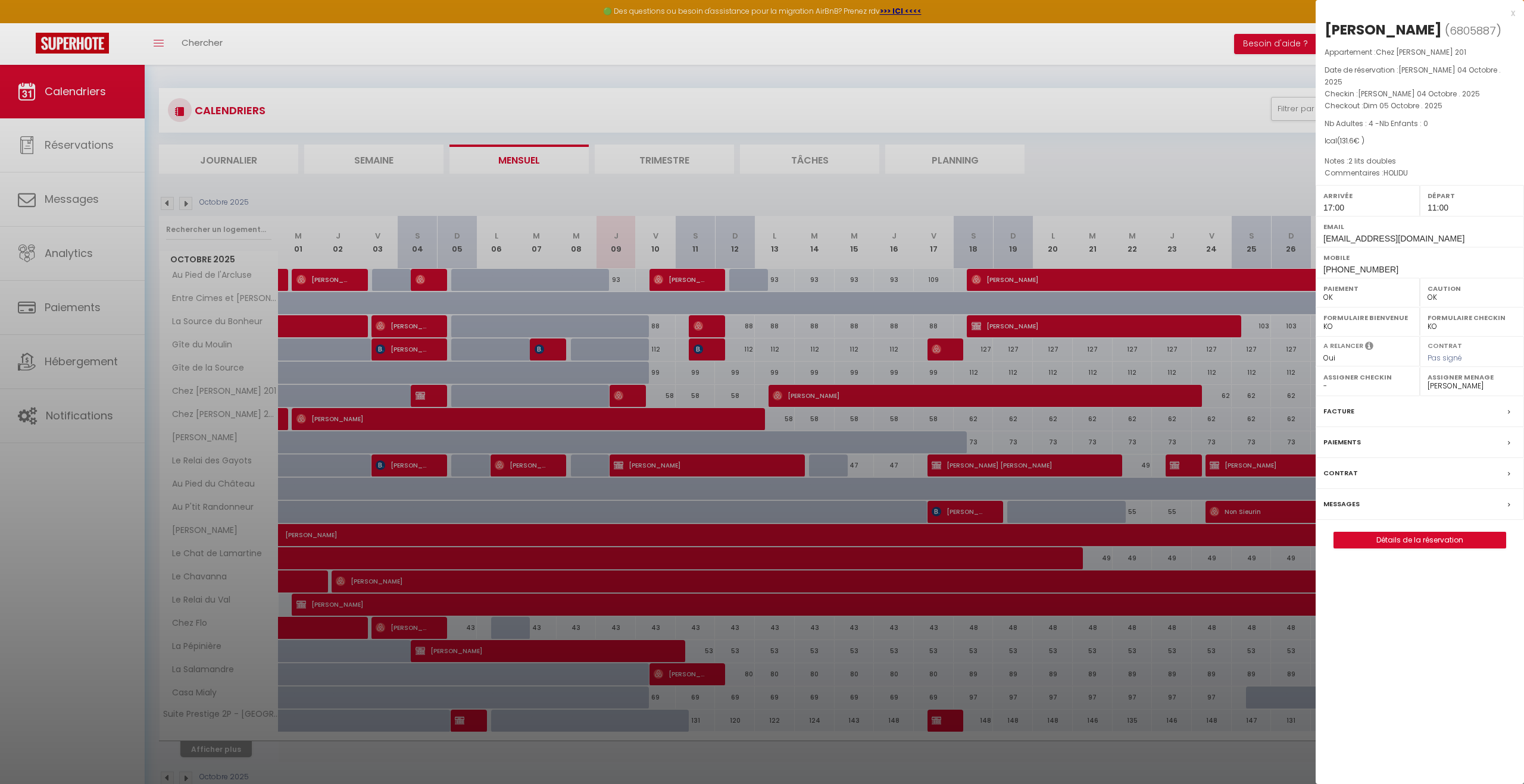
click at [427, 398] on div at bounding box center [762, 392] width 1524 height 784
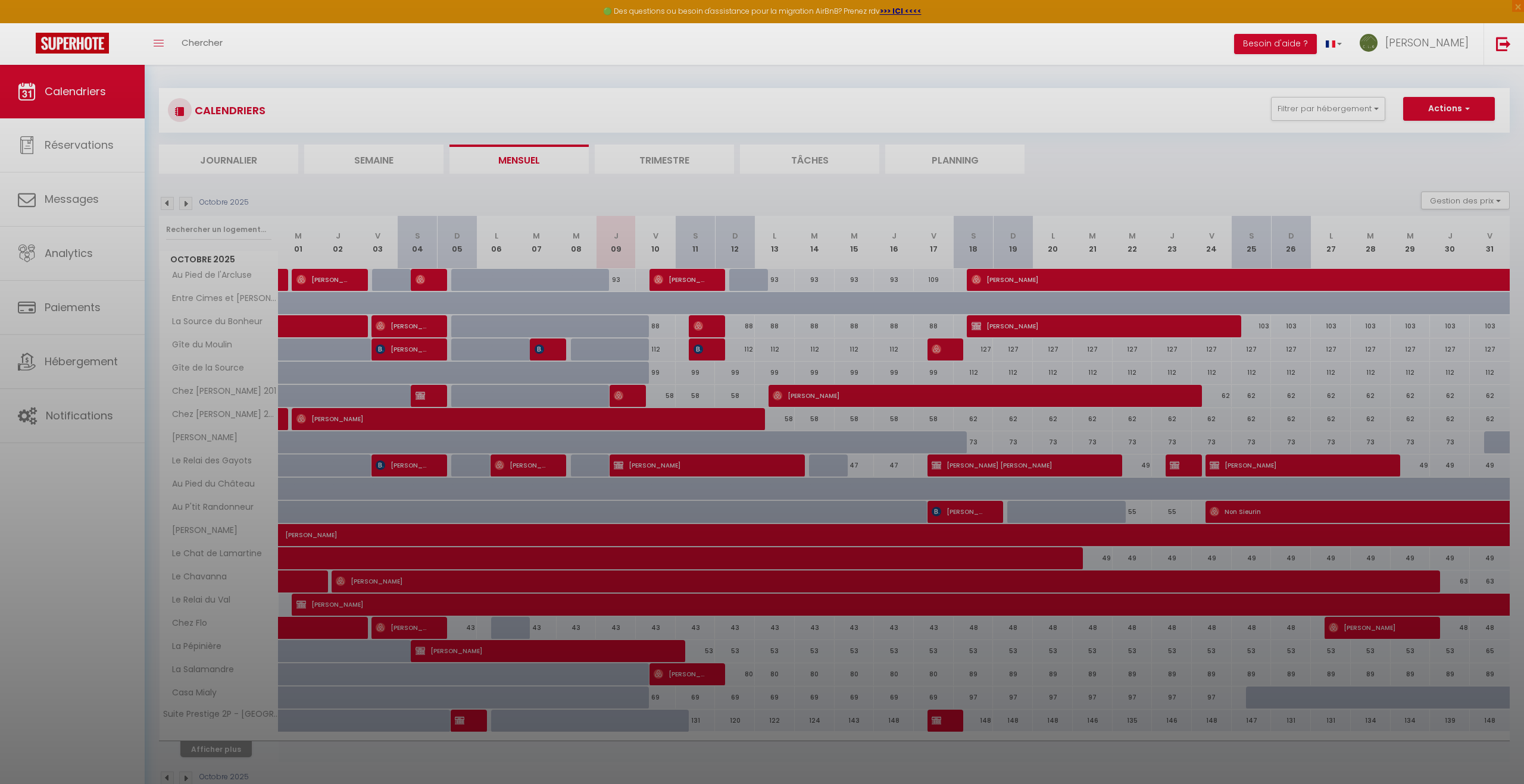
scroll to position [4, 0]
